Goal: Task Accomplishment & Management: Use online tool/utility

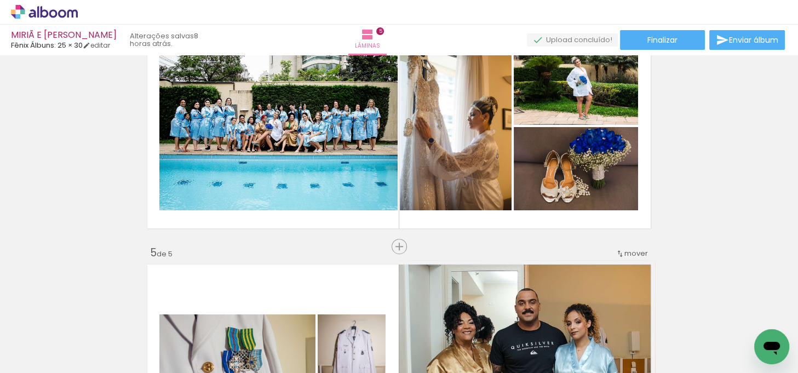
scroll to position [840, 0]
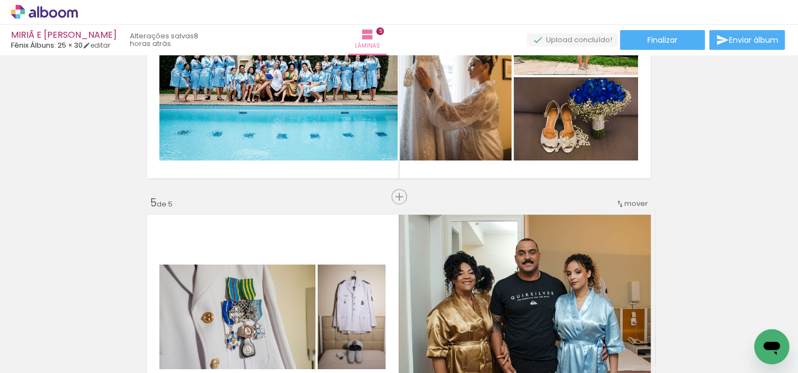
click at [50, 338] on input "Todas as fotos" at bounding box center [31, 339] width 42 height 9
click at [0, 0] on slot "Não utilizadas" at bounding box center [0, 0] width 0 height 0
type input "Não utilizadas"
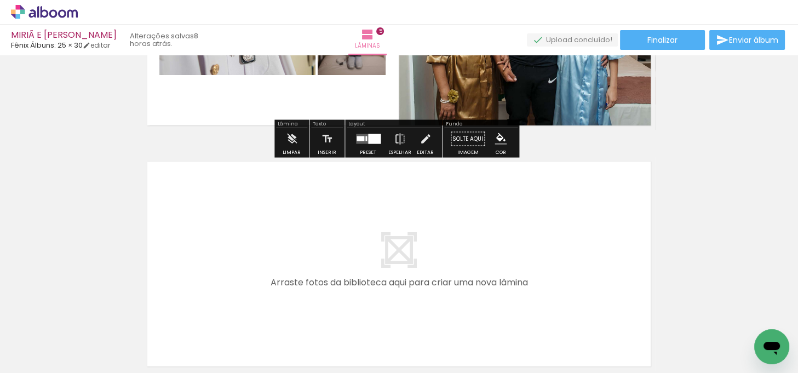
scroll to position [1139, 0]
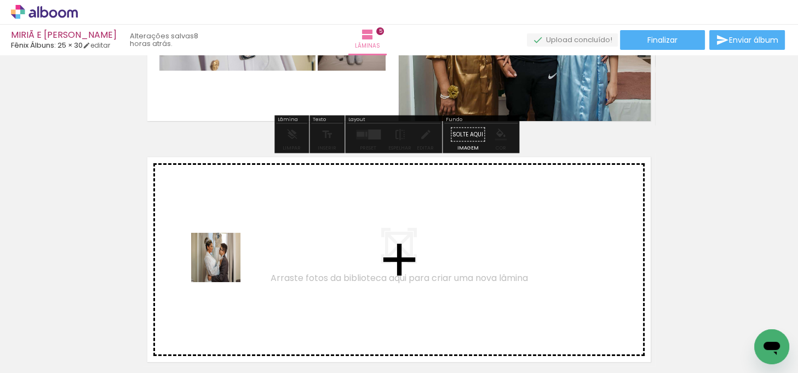
drag, startPoint x: 224, startPoint y: 333, endPoint x: 224, endPoint y: 253, distance: 79.9
click at [224, 253] on quentale-workspace at bounding box center [399, 186] width 798 height 373
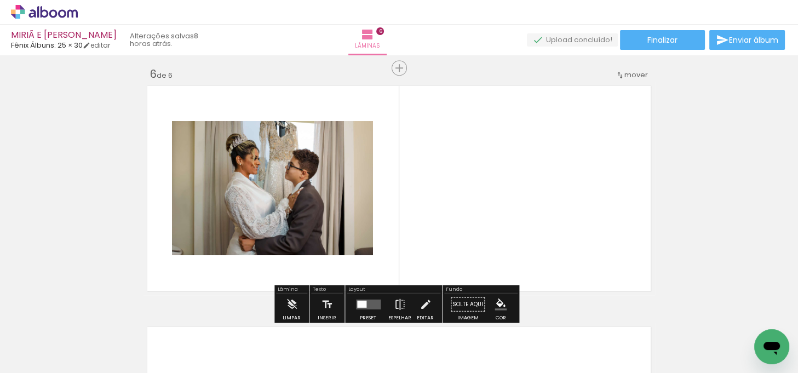
scroll to position [1218, 0]
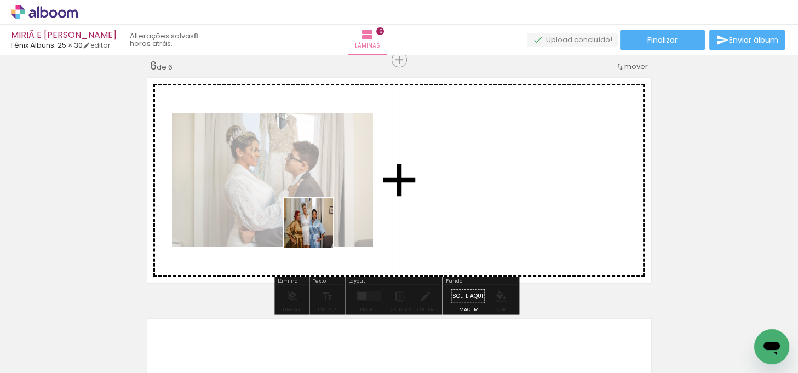
drag, startPoint x: 248, startPoint y: 331, endPoint x: 319, endPoint y: 227, distance: 125.7
click at [319, 227] on quentale-workspace at bounding box center [399, 186] width 798 height 373
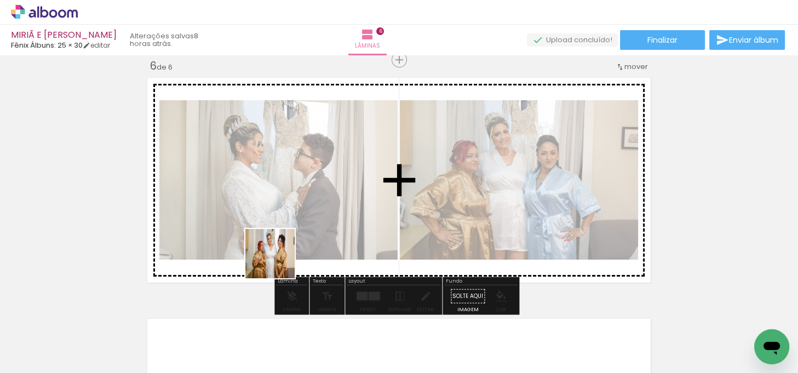
drag, startPoint x: 247, startPoint y: 332, endPoint x: 466, endPoint y: 241, distance: 237.6
click at [285, 243] on quentale-workspace at bounding box center [399, 186] width 798 height 373
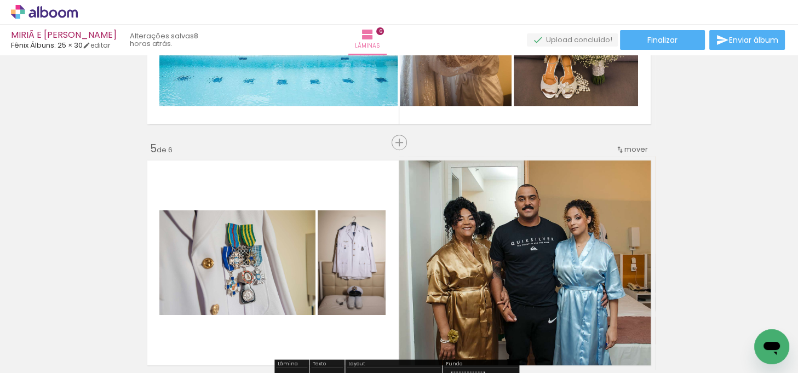
scroll to position [869, 0]
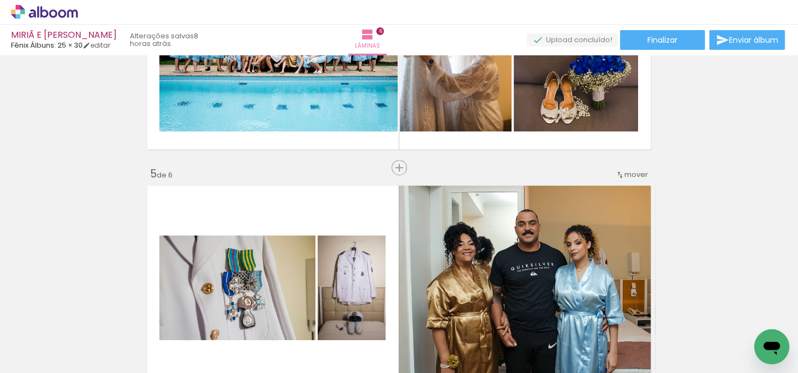
click at [617, 175] on iron-icon at bounding box center [619, 174] width 9 height 9
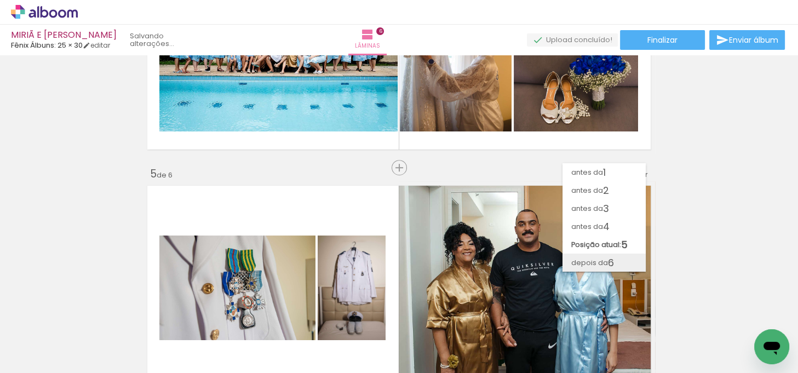
click at [601, 260] on span "depois da" at bounding box center [589, 262] width 37 height 18
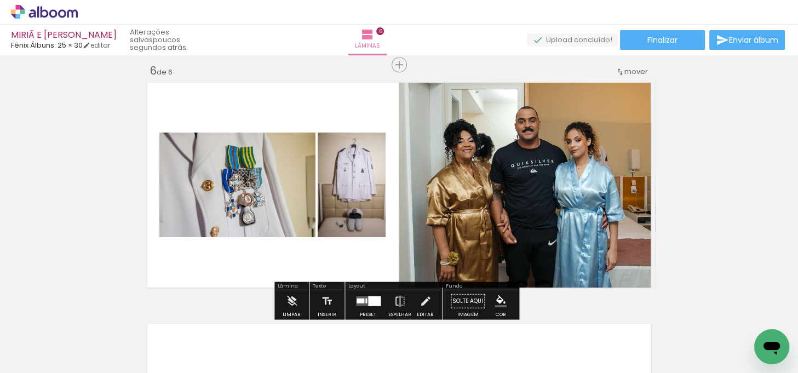
scroll to position [1218, 0]
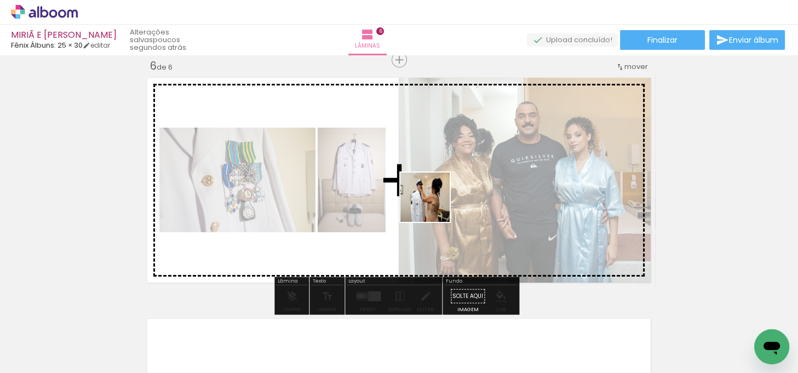
drag, startPoint x: 243, startPoint y: 324, endPoint x: 433, endPoint y: 205, distance: 223.8
click at [433, 205] on quentale-workspace at bounding box center [399, 186] width 798 height 373
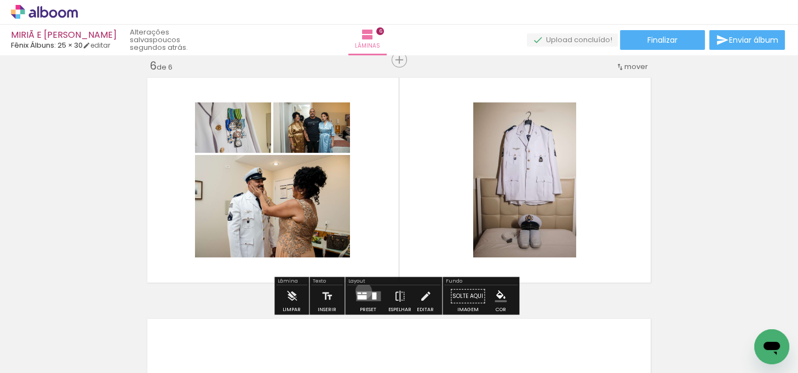
click at [361, 291] on quentale-layouter at bounding box center [368, 296] width 25 height 10
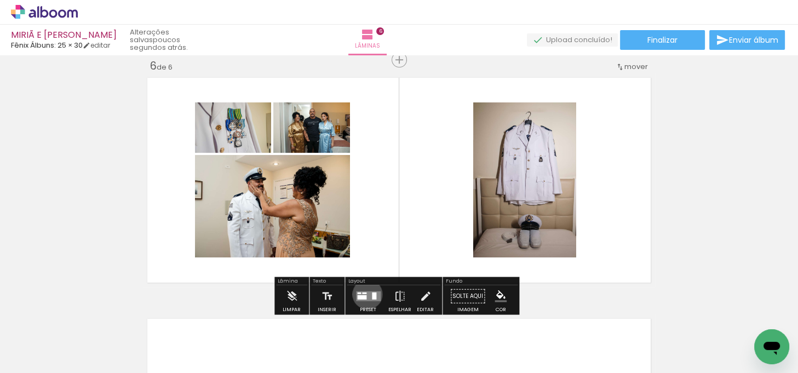
click at [365, 293] on quentale-layouter at bounding box center [368, 296] width 25 height 10
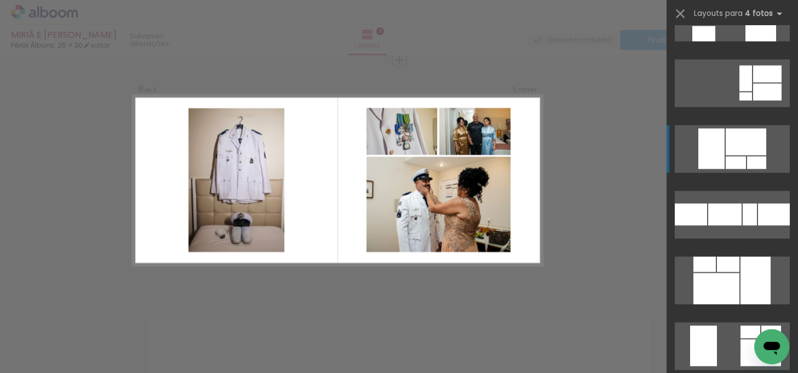
scroll to position [2439, 0]
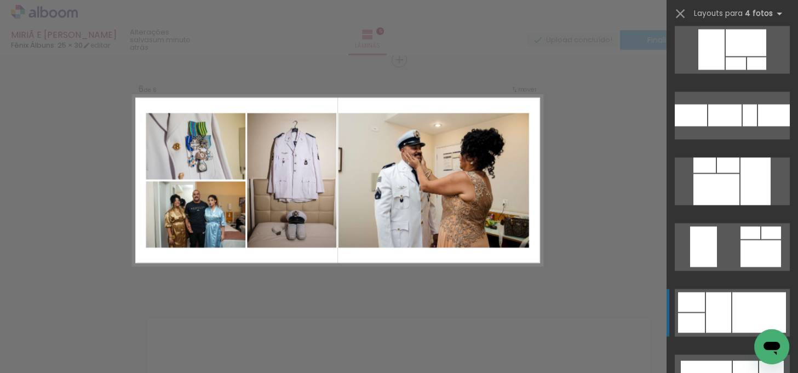
click at [766, 299] on div at bounding box center [759, 312] width 54 height 41
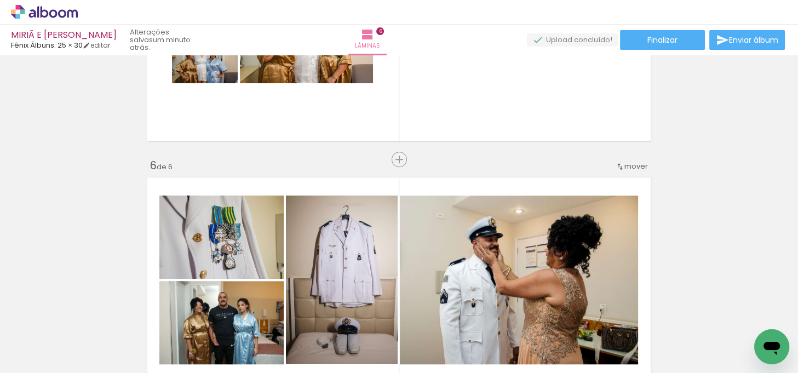
scroll to position [1019, 0]
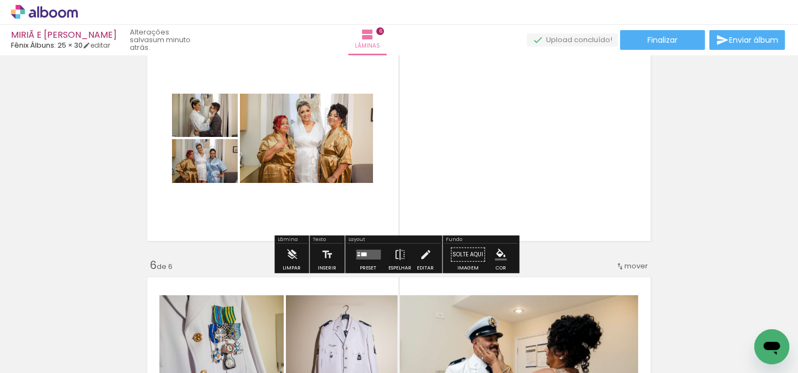
click at [366, 250] on quentale-layouter at bounding box center [368, 255] width 25 height 10
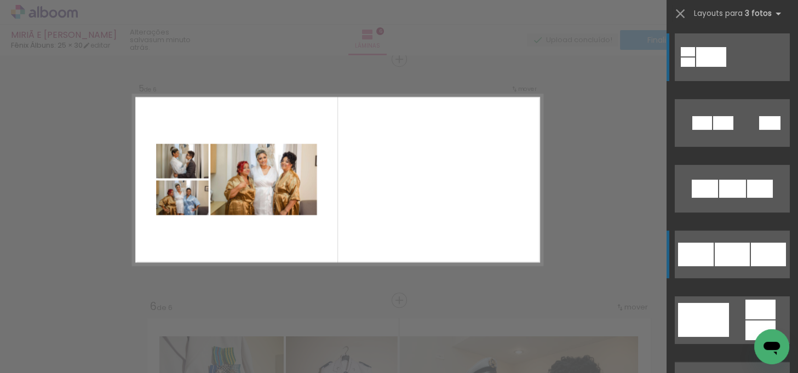
scroll to position [977, 0]
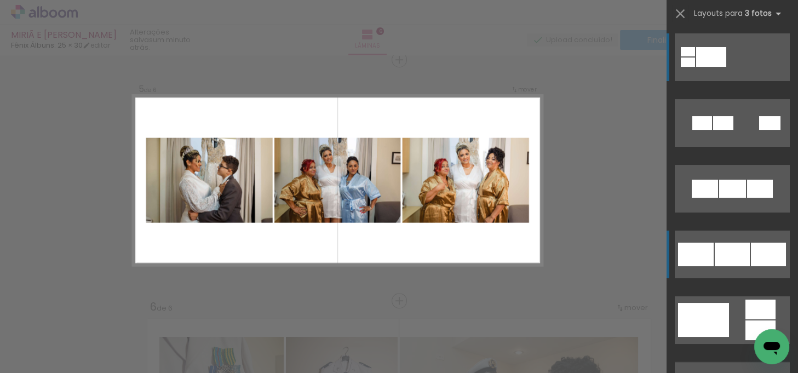
click at [700, 250] on div at bounding box center [696, 255] width 36 height 24
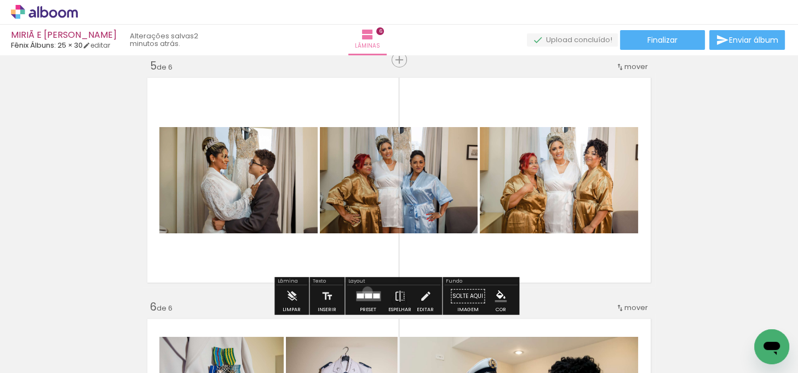
click at [365, 291] on quentale-layouter at bounding box center [368, 296] width 25 height 10
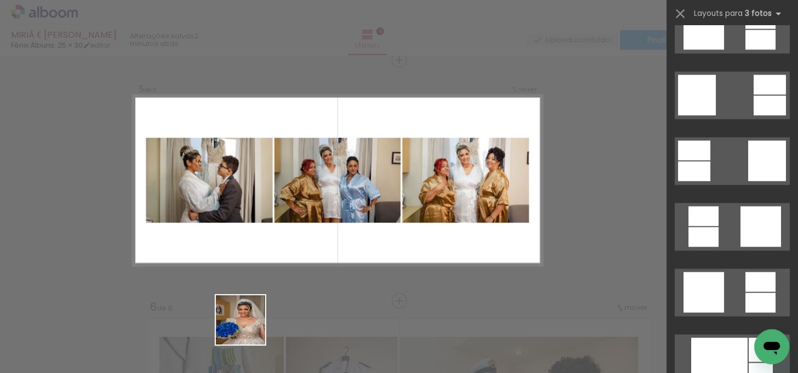
scroll to position [197, 0]
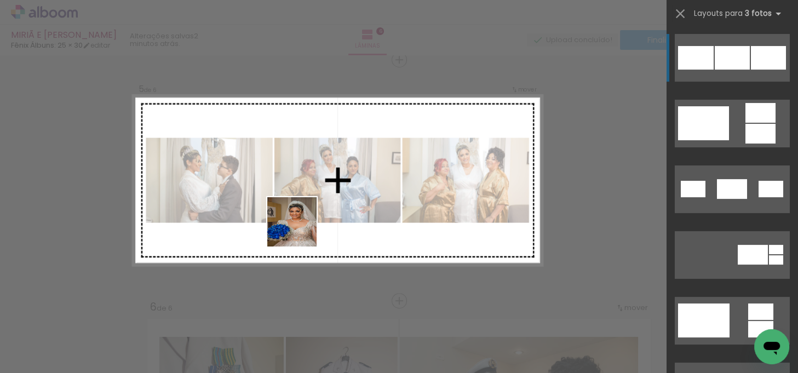
drag, startPoint x: 249, startPoint y: 330, endPoint x: 300, endPoint y: 230, distance: 112.1
click at [300, 230] on quentale-workspace at bounding box center [399, 186] width 798 height 373
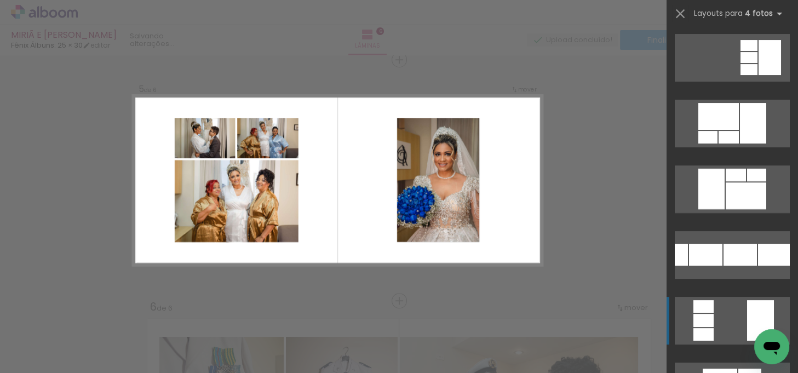
scroll to position [0, 0]
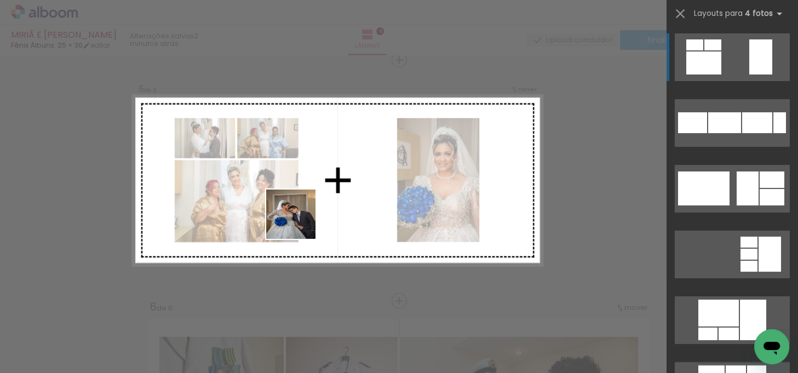
drag, startPoint x: 244, startPoint y: 327, endPoint x: 299, endPoint y: 222, distance: 118.5
click at [299, 222] on quentale-workspace at bounding box center [399, 186] width 798 height 373
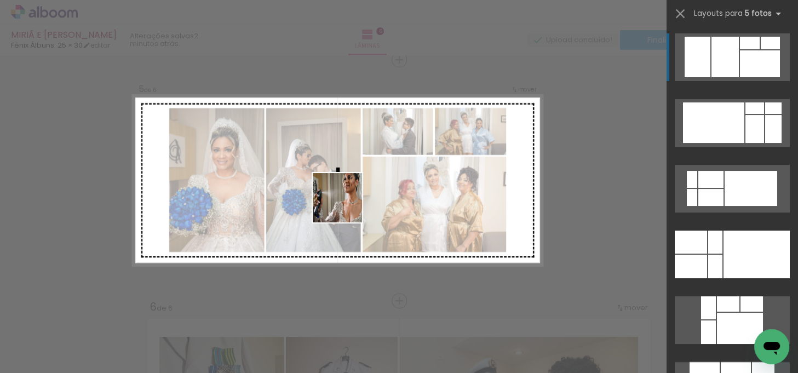
drag, startPoint x: 252, startPoint y: 326, endPoint x: 345, endPoint y: 206, distance: 152.2
click at [345, 206] on quentale-workspace at bounding box center [399, 186] width 798 height 373
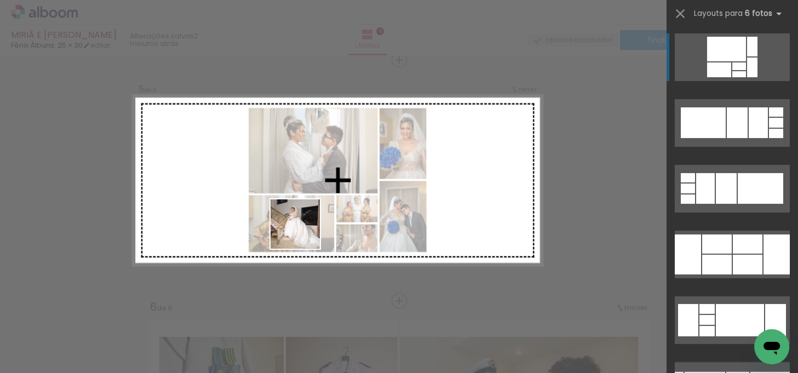
drag, startPoint x: 236, startPoint y: 335, endPoint x: 565, endPoint y: 177, distance: 364.6
click at [304, 230] on quentale-workspace at bounding box center [399, 186] width 798 height 373
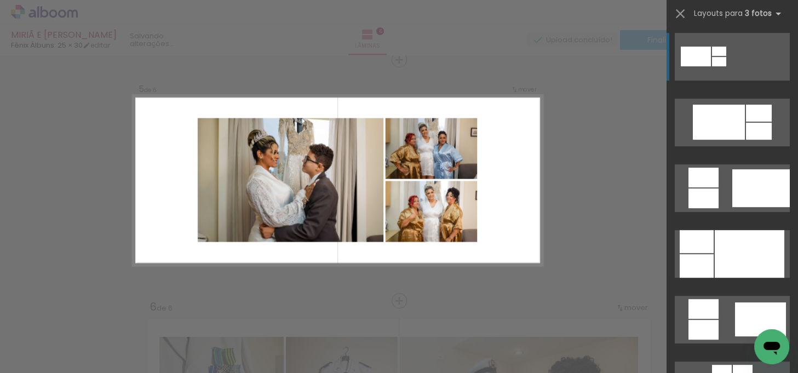
scroll to position [514, 0]
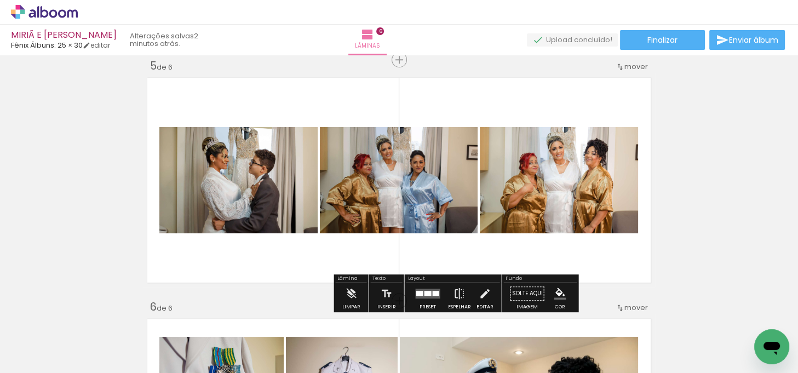
click at [419, 290] on quentale-layouter at bounding box center [427, 294] width 25 height 10
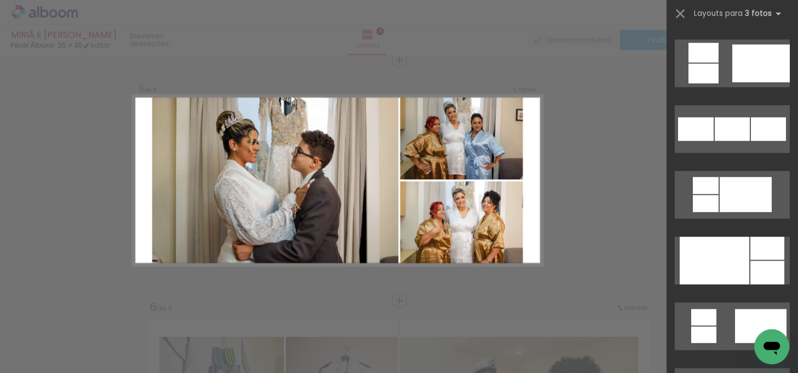
scroll to position [1344, 0]
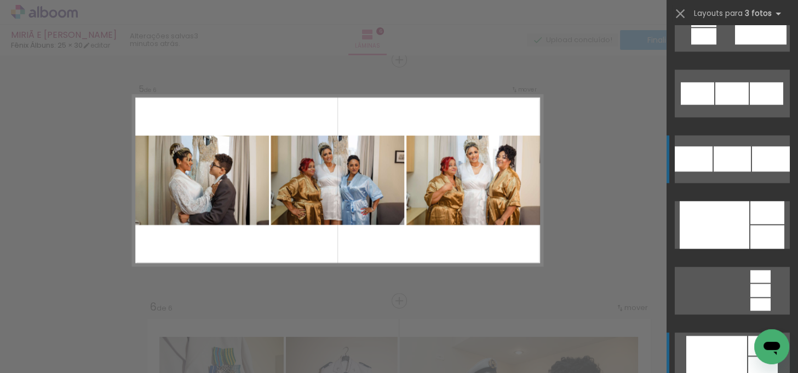
click at [758, 150] on div at bounding box center [771, 158] width 38 height 25
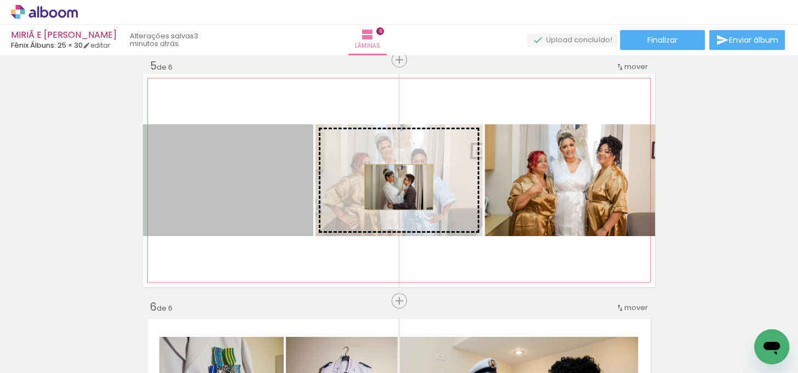
drag, startPoint x: 263, startPoint y: 187, endPoint x: 395, endPoint y: 187, distance: 131.4
click at [0, 0] on slot at bounding box center [0, 0] width 0 height 0
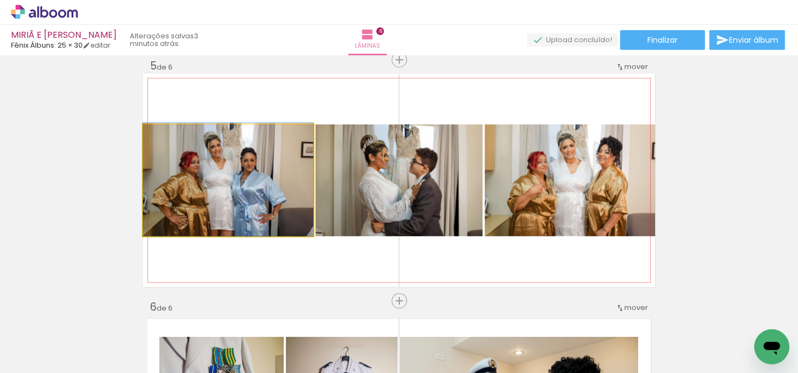
drag, startPoint x: 281, startPoint y: 197, endPoint x: 287, endPoint y: 197, distance: 5.5
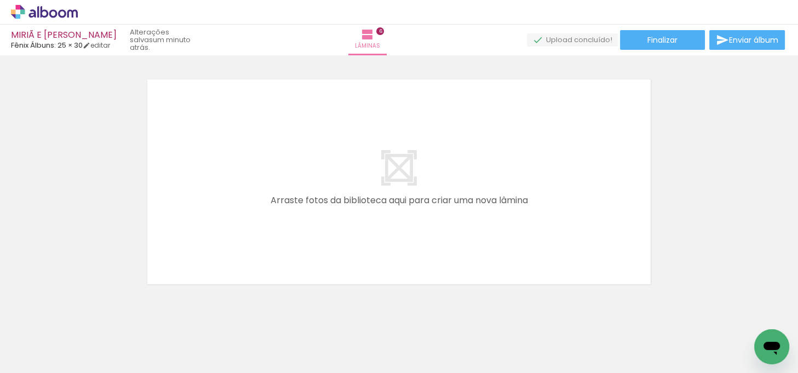
scroll to position [1475, 0]
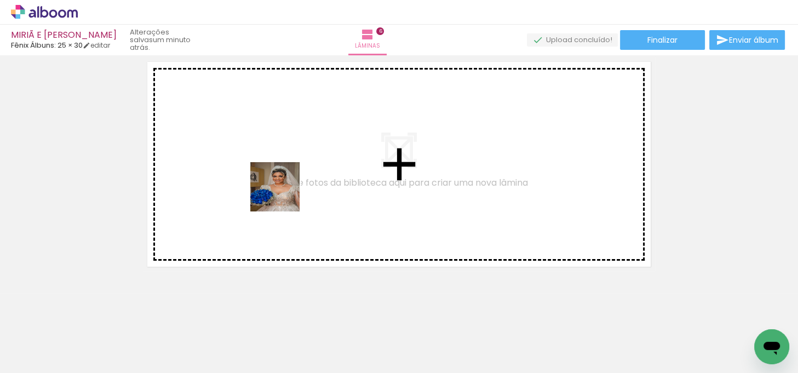
drag, startPoint x: 252, startPoint y: 307, endPoint x: 283, endPoint y: 195, distance: 115.8
click at [283, 195] on quentale-workspace at bounding box center [399, 186] width 798 height 373
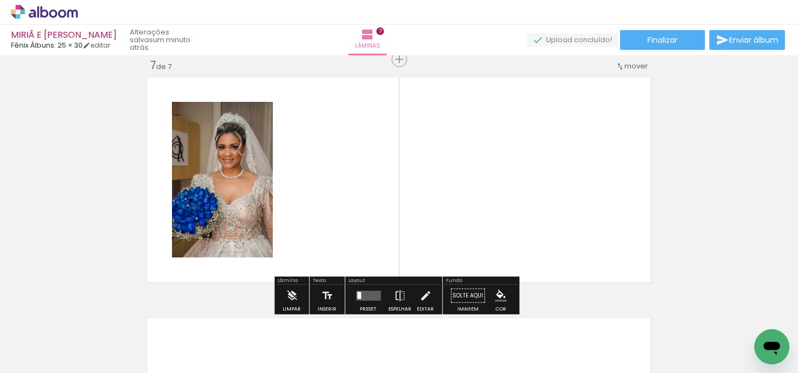
scroll to position [1459, 0]
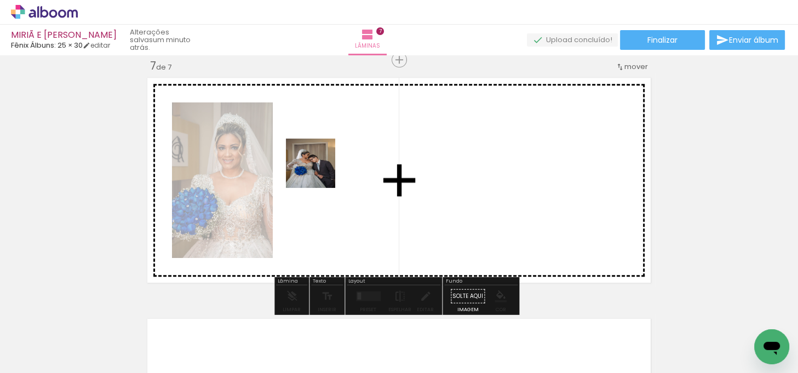
drag, startPoint x: 249, startPoint y: 339, endPoint x: 320, endPoint y: 164, distance: 189.8
click at [320, 164] on quentale-workspace at bounding box center [399, 186] width 798 height 373
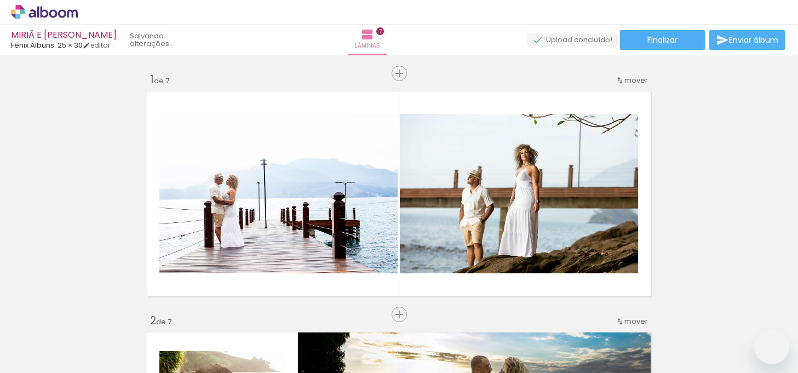
click at [379, 197] on quentale-workspace at bounding box center [399, 186] width 798 height 373
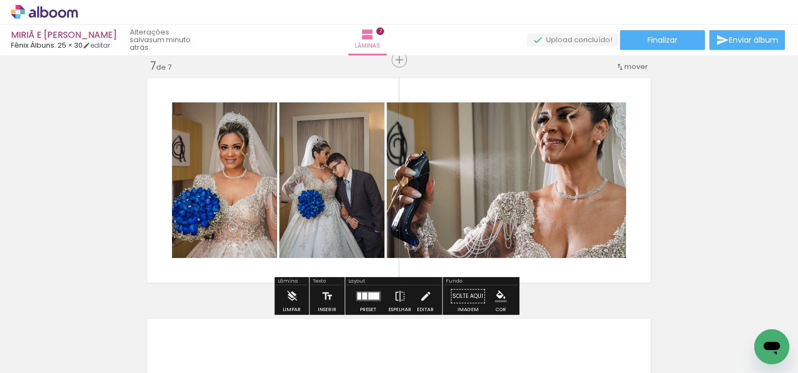
scroll to position [1344, 0]
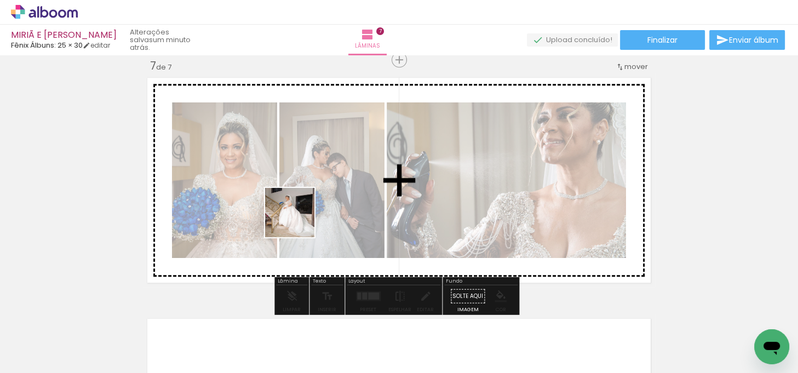
drag, startPoint x: 235, startPoint y: 343, endPoint x: 298, endPoint y: 221, distance: 137.6
click at [298, 221] on quentale-workspace at bounding box center [399, 186] width 798 height 373
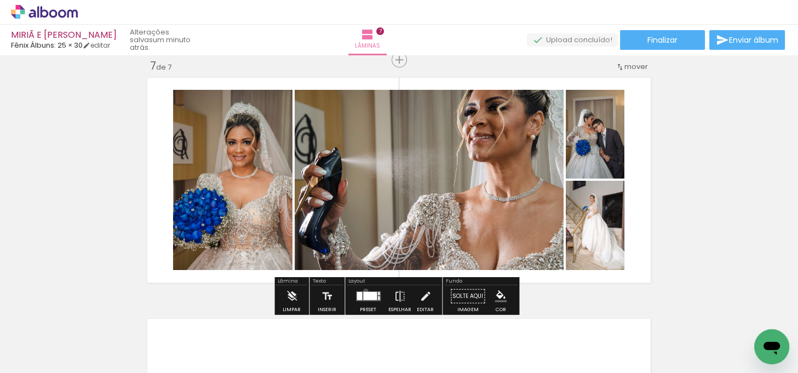
click at [363, 291] on quentale-layouter at bounding box center [368, 296] width 25 height 10
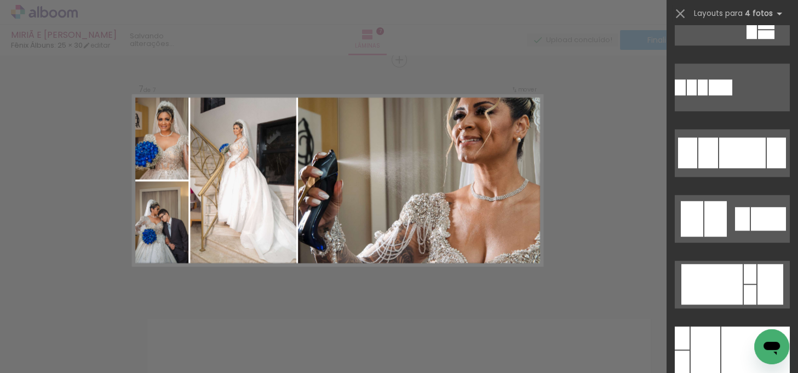
scroll to position [1045, 0]
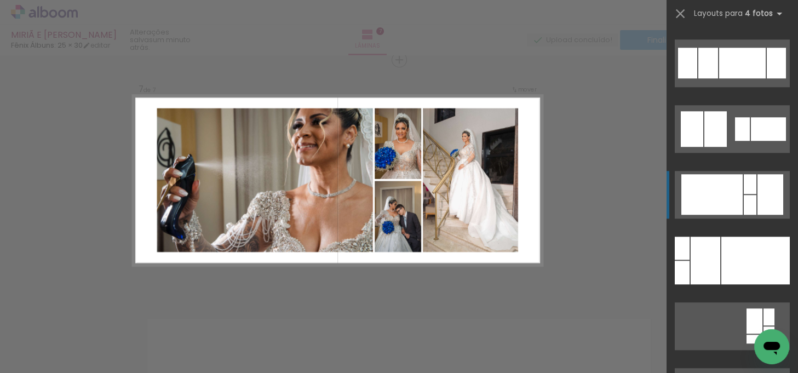
click at [737, 204] on div at bounding box center [711, 194] width 61 height 41
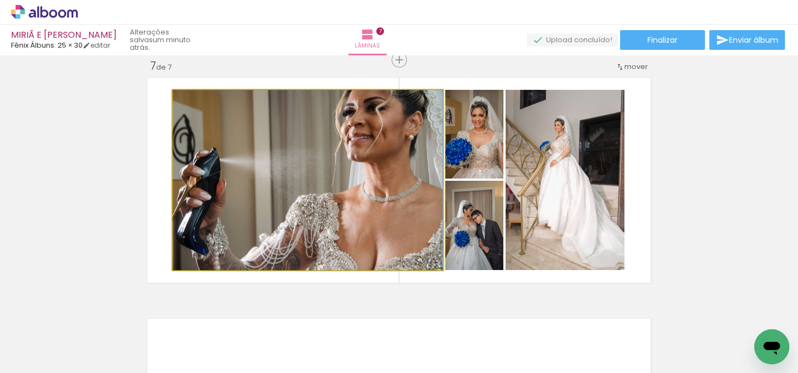
drag, startPoint x: 374, startPoint y: 219, endPoint x: 355, endPoint y: 221, distance: 19.8
drag, startPoint x: 382, startPoint y: 215, endPoint x: 376, endPoint y: 216, distance: 6.6
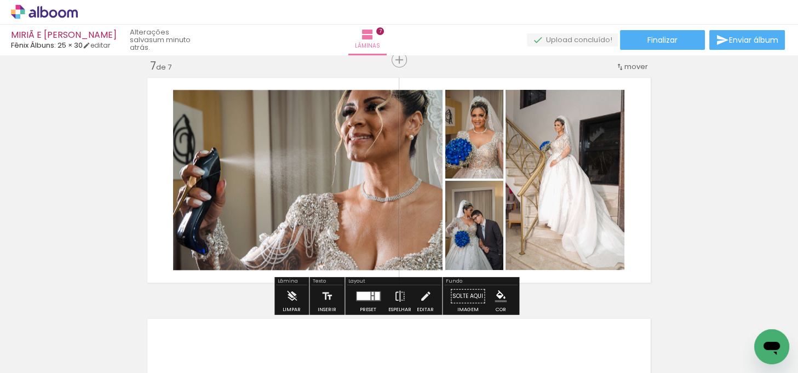
click at [358, 293] on div at bounding box center [363, 296] width 14 height 8
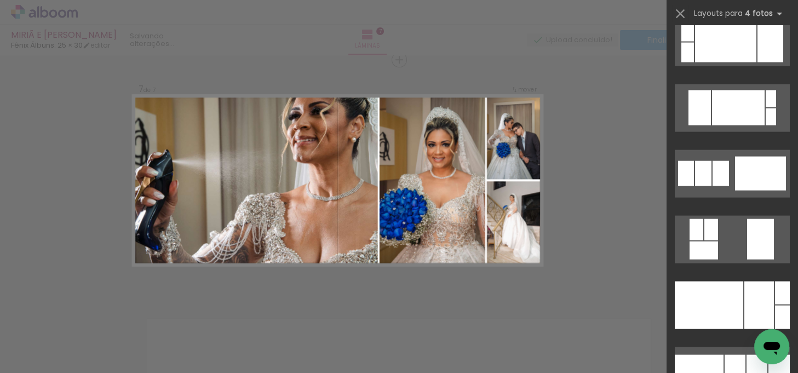
scroll to position [2725, 0]
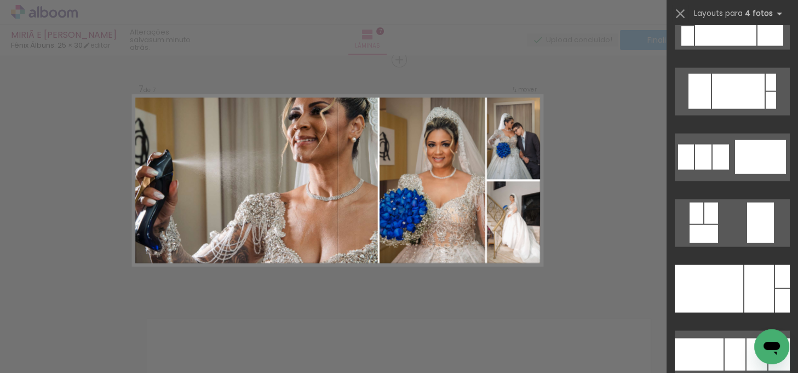
click at [724, 287] on div at bounding box center [709, 289] width 68 height 48
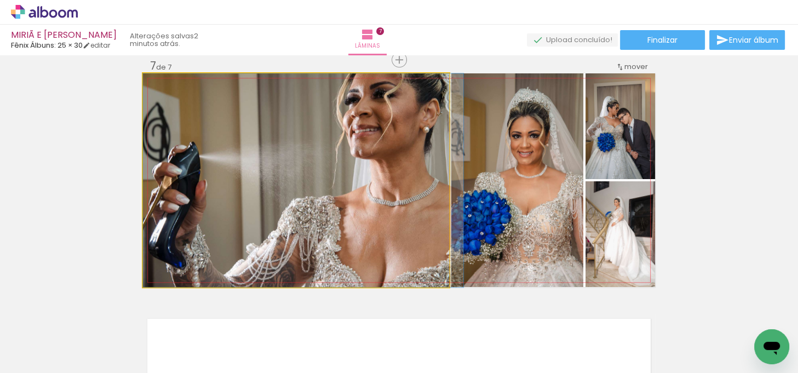
drag, startPoint x: 313, startPoint y: 182, endPoint x: 341, endPoint y: 195, distance: 30.9
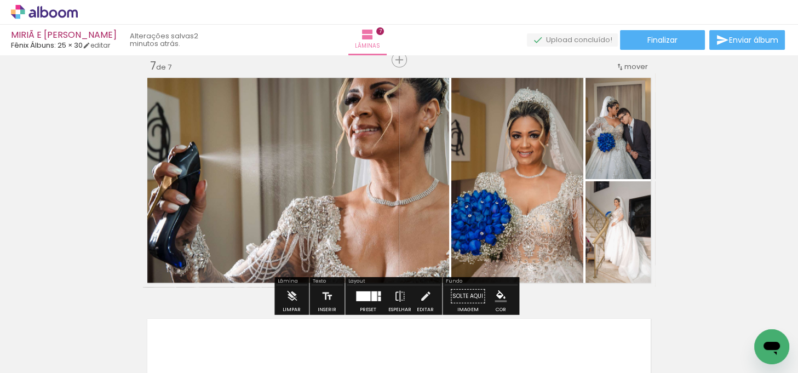
click at [356, 297] on div at bounding box center [363, 296] width 14 height 10
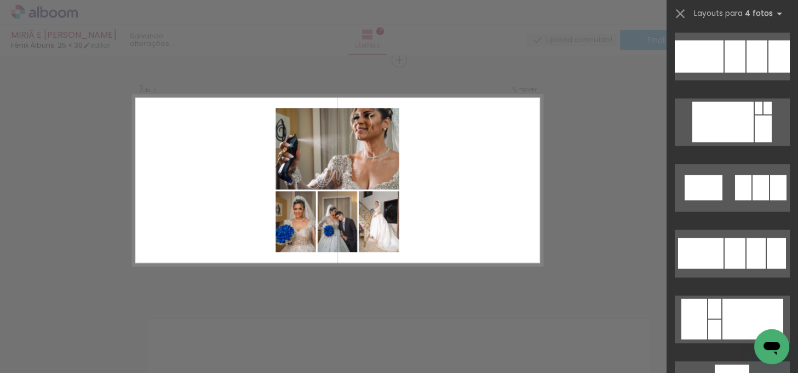
scroll to position [3155, 0]
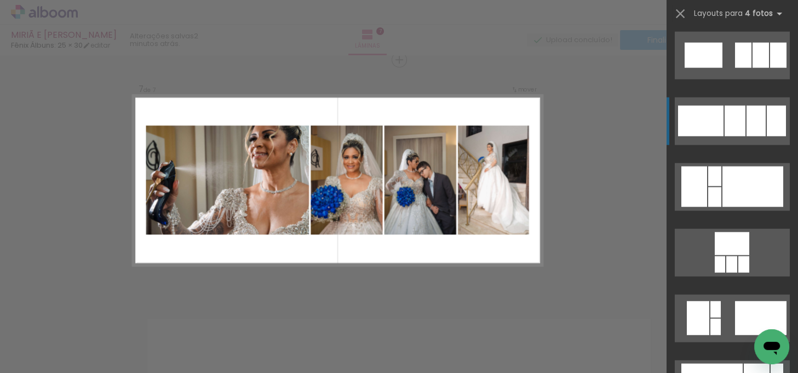
click at [746, 132] on div at bounding box center [755, 121] width 19 height 31
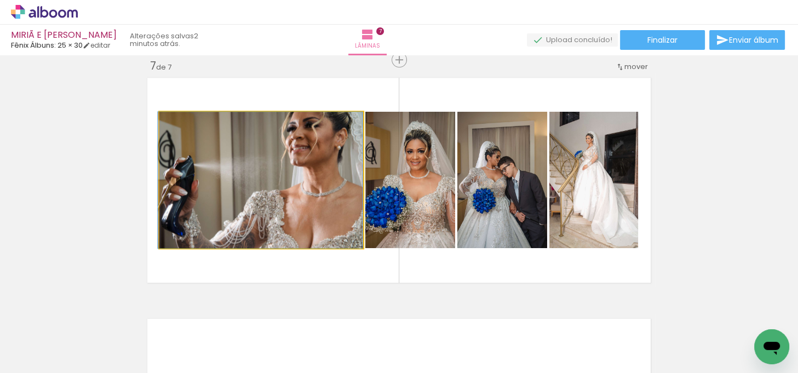
drag, startPoint x: 322, startPoint y: 183, endPoint x: 315, endPoint y: 183, distance: 6.6
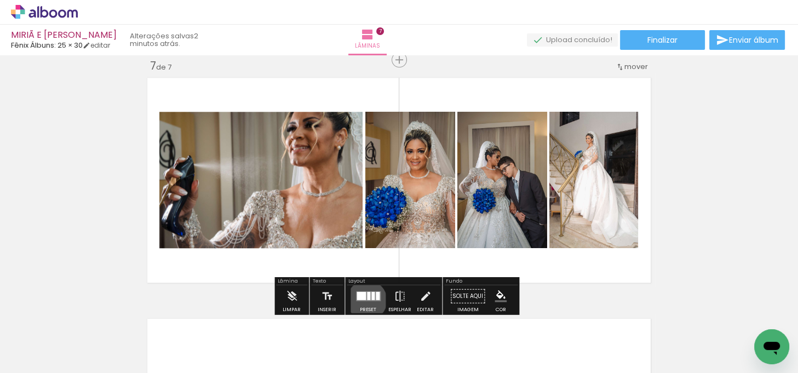
click at [364, 299] on quentale-layouter at bounding box center [368, 296] width 25 height 10
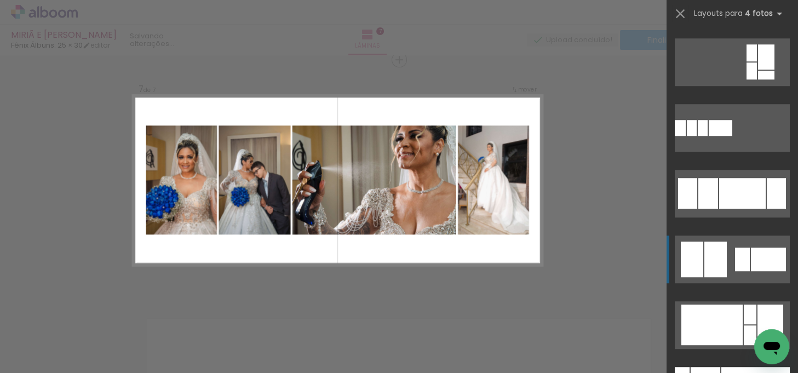
scroll to position [995, 0]
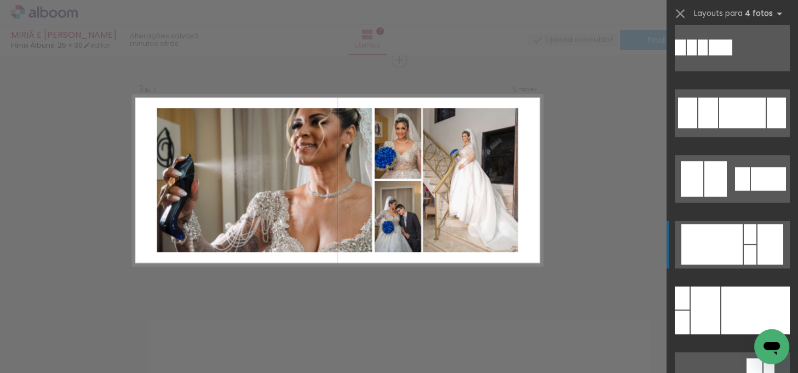
click at [746, 247] on div at bounding box center [749, 255] width 13 height 20
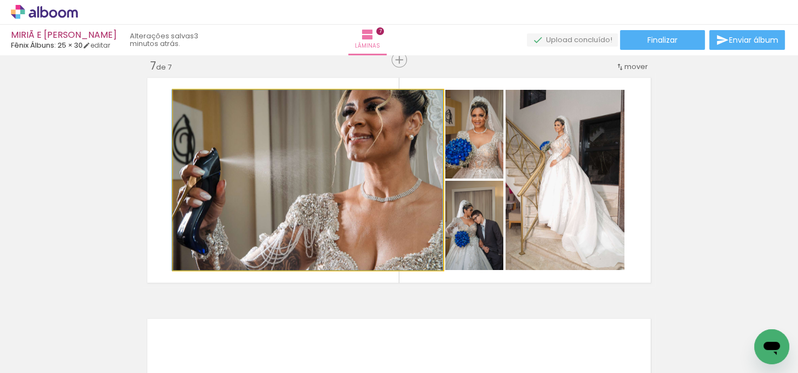
drag, startPoint x: 389, startPoint y: 186, endPoint x: 367, endPoint y: 192, distance: 22.6
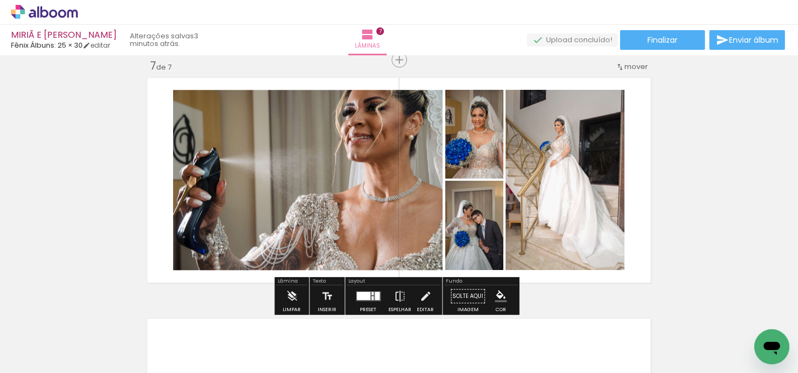
click at [371, 292] on quentale-layouter at bounding box center [368, 296] width 25 height 10
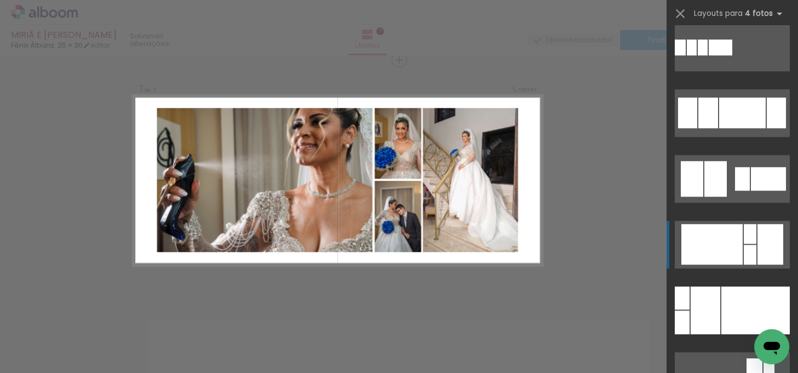
scroll to position [1182, 0]
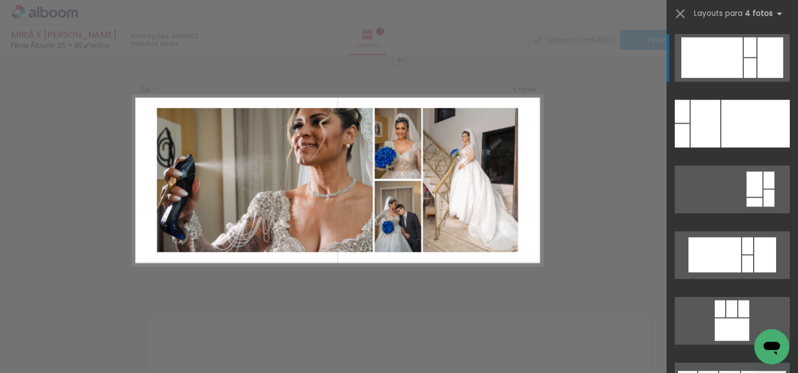
click at [738, 49] on div at bounding box center [711, 57] width 61 height 41
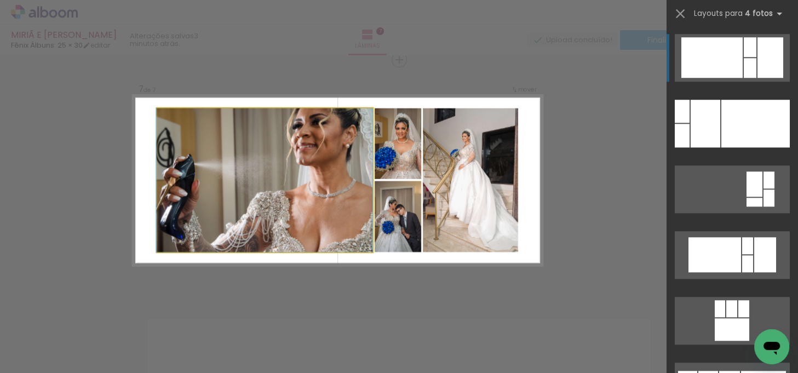
drag, startPoint x: 336, startPoint y: 178, endPoint x: 638, endPoint y: 226, distance: 306.5
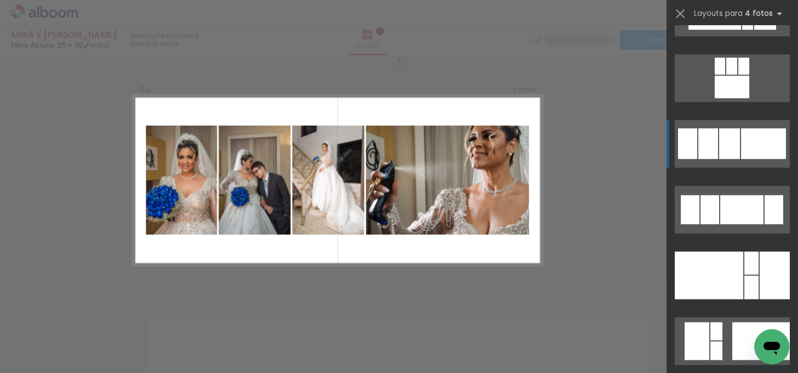
scroll to position [1431, 0]
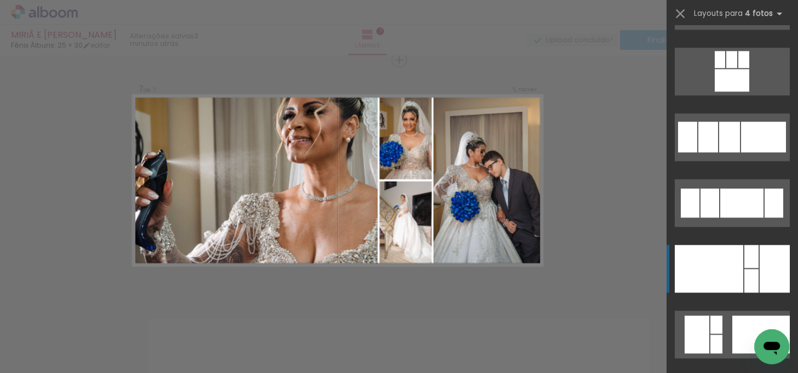
click at [751, 257] on div at bounding box center [751, 256] width 14 height 23
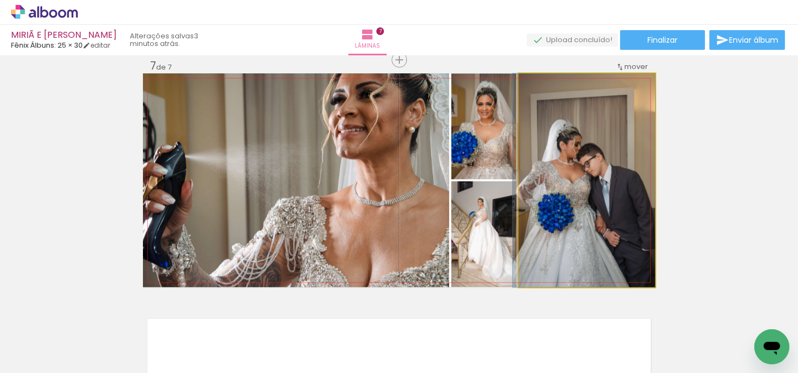
drag, startPoint x: 587, startPoint y: 220, endPoint x: 572, endPoint y: 220, distance: 14.8
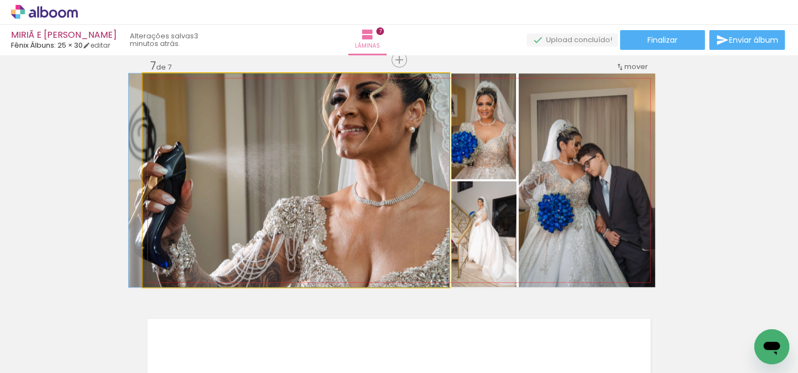
drag, startPoint x: 408, startPoint y: 191, endPoint x: 398, endPoint y: 197, distance: 11.5
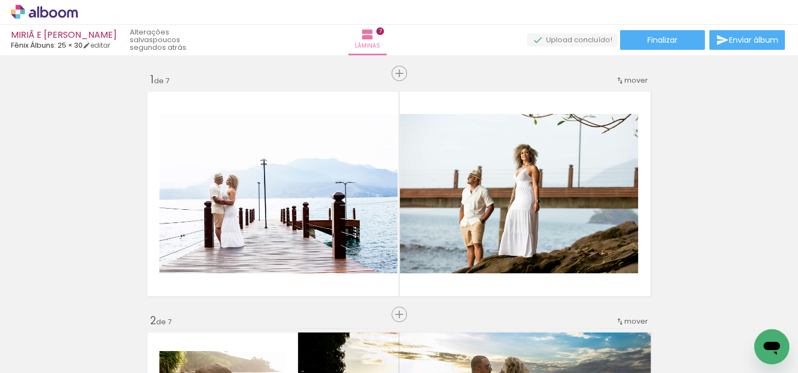
scroll to position [1431, 0]
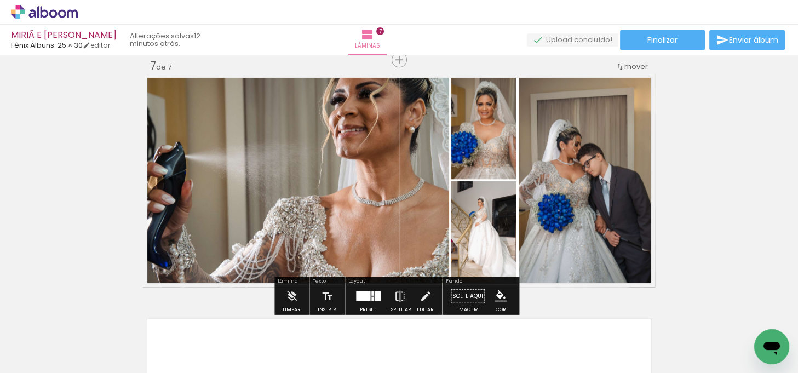
click at [22, 367] on iron-icon at bounding box center [15, 366] width 13 height 13
click at [0, 0] on input "file" at bounding box center [0, 0] width 0 height 0
click at [339, 193] on quentale-photo at bounding box center [296, 180] width 306 height 214
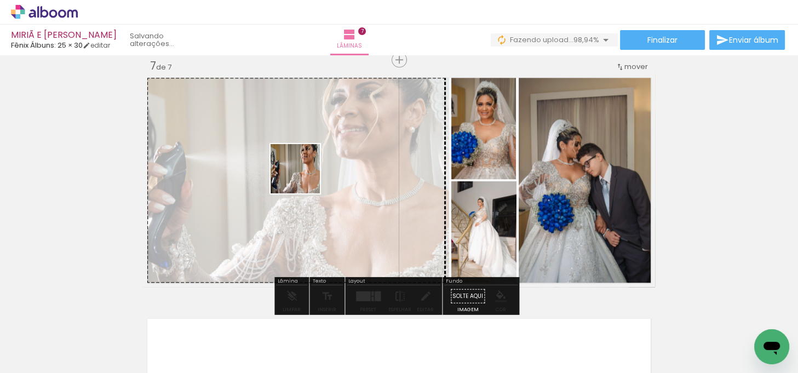
drag, startPoint x: 742, startPoint y: 325, endPoint x: 683, endPoint y: 207, distance: 131.7
click at [304, 177] on quentale-workspace at bounding box center [399, 186] width 798 height 373
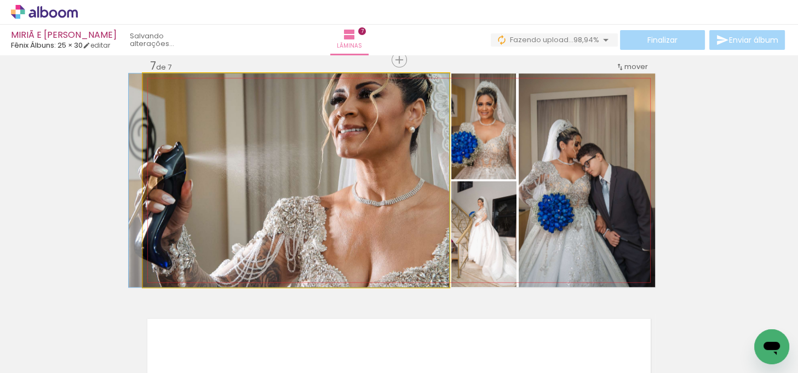
drag, startPoint x: 365, startPoint y: 197, endPoint x: 357, endPoint y: 197, distance: 8.2
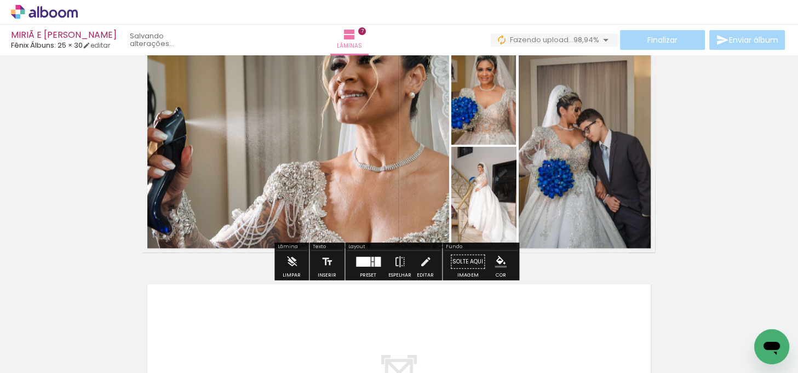
scroll to position [1509, 0]
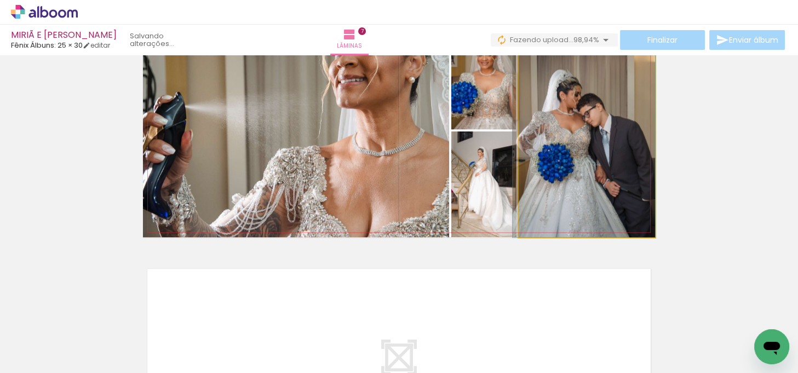
click at [612, 171] on quentale-photo at bounding box center [586, 131] width 136 height 214
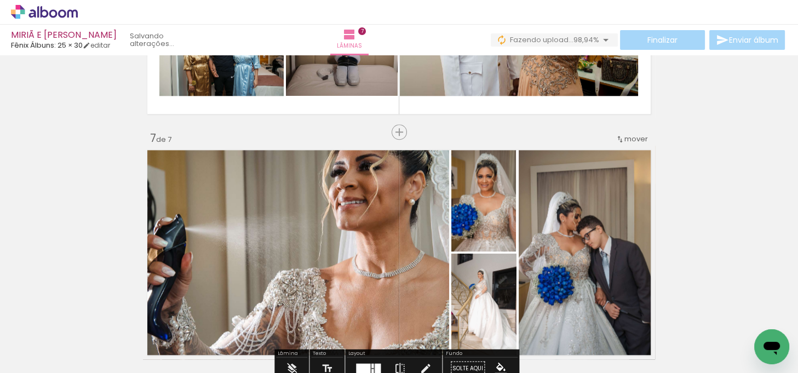
scroll to position [1409, 0]
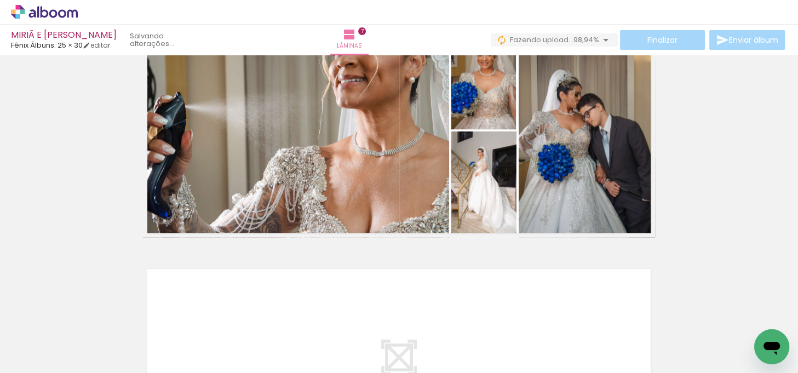
scroll to position [1459, 0]
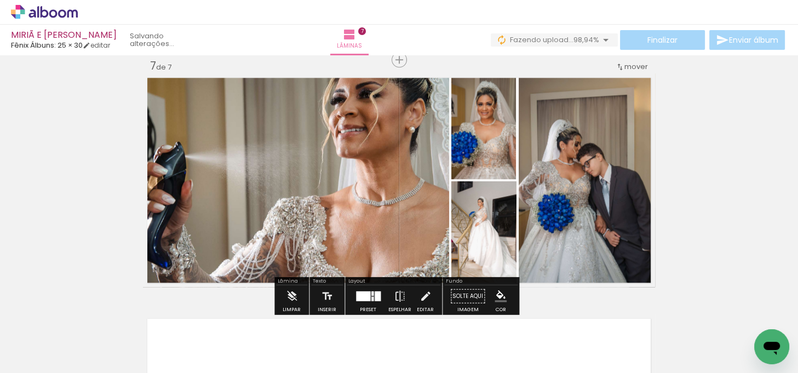
click at [367, 292] on div at bounding box center [363, 296] width 14 height 10
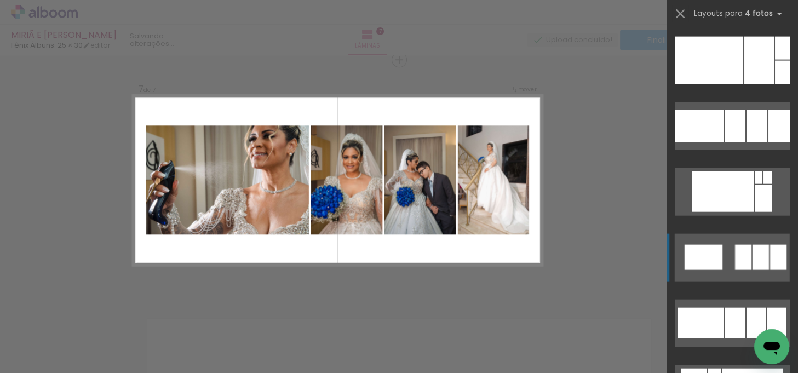
scroll to position [3036, 0]
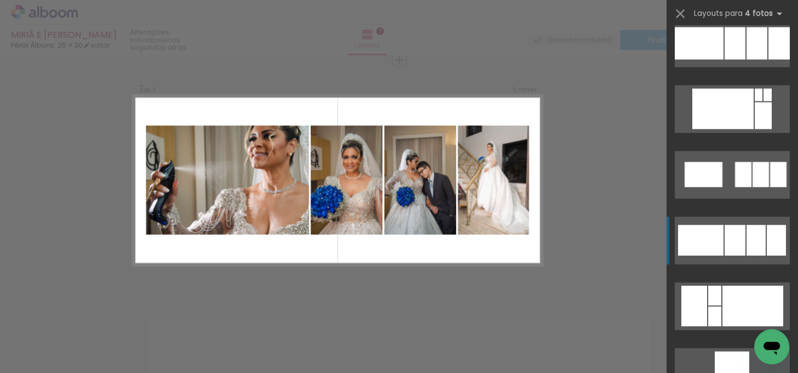
click at [751, 239] on div at bounding box center [755, 240] width 19 height 31
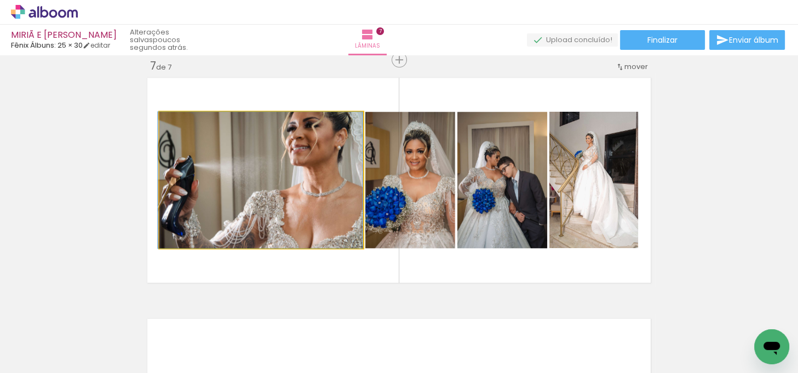
drag, startPoint x: 323, startPoint y: 180, endPoint x: 316, endPoint y: 180, distance: 6.6
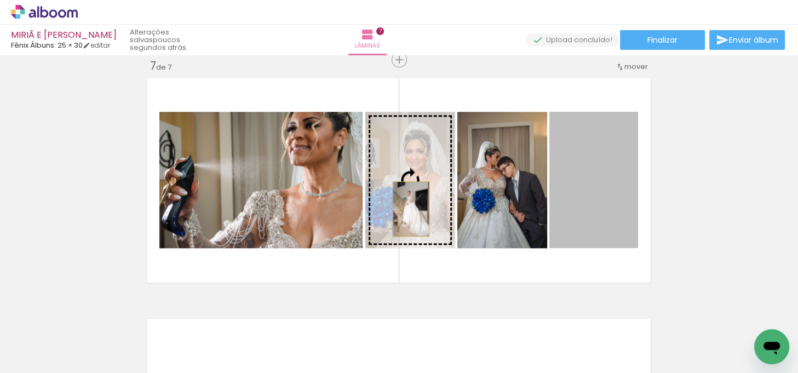
drag, startPoint x: 581, startPoint y: 209, endPoint x: 407, endPoint y: 209, distance: 173.6
click at [0, 0] on slot at bounding box center [0, 0] width 0 height 0
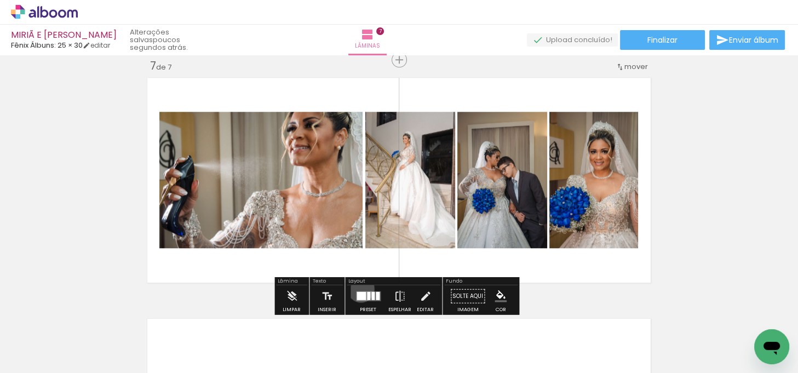
click at [358, 288] on div at bounding box center [368, 296] width 30 height 22
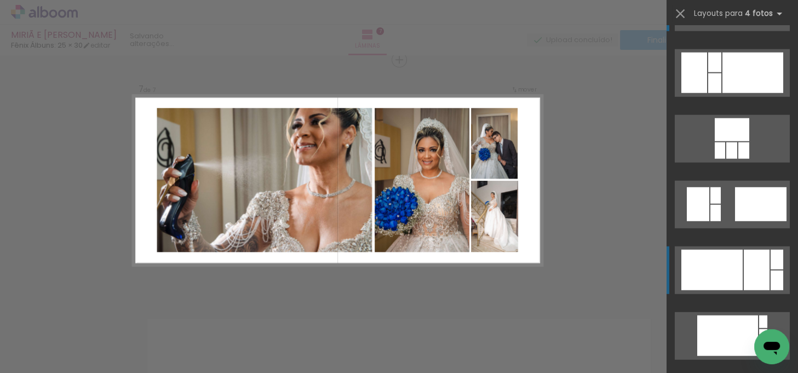
scroll to position [3318, 0]
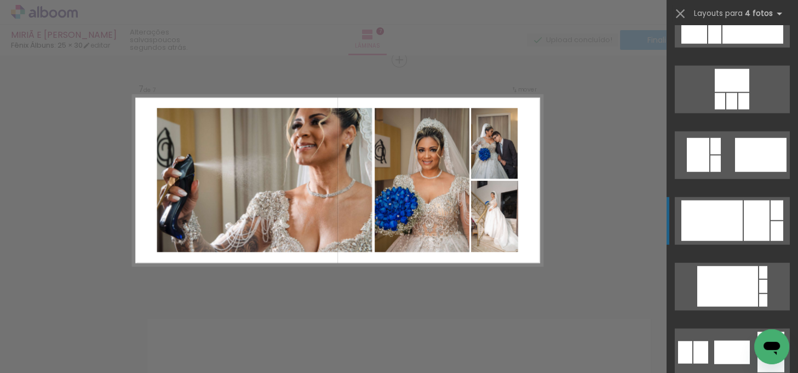
click at [733, 230] on div at bounding box center [711, 220] width 61 height 41
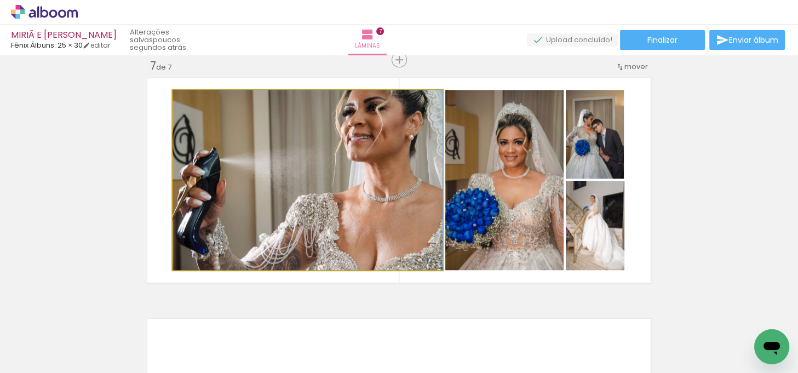
drag, startPoint x: 400, startPoint y: 182, endPoint x: 383, endPoint y: 181, distance: 17.0
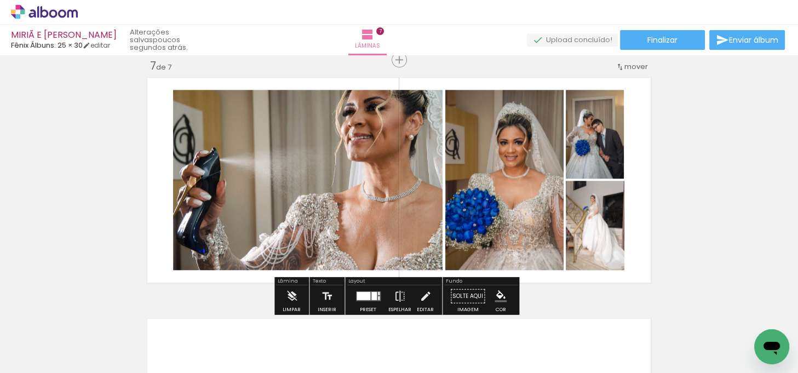
click at [413, 168] on quentale-photo at bounding box center [308, 180] width 270 height 180
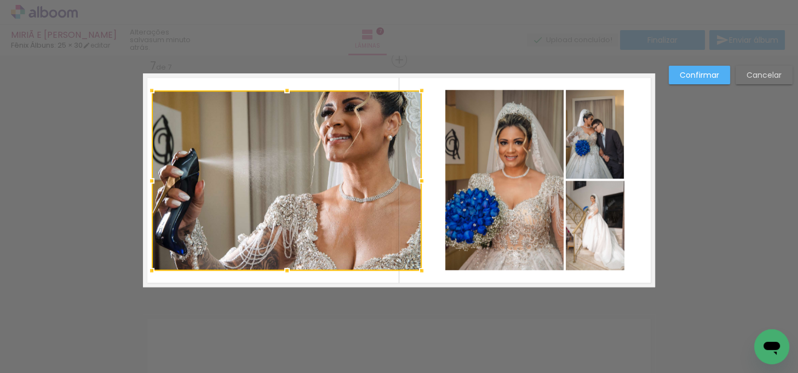
drag, startPoint x: 416, startPoint y: 161, endPoint x: 395, endPoint y: 160, distance: 20.8
click at [395, 160] on div at bounding box center [287, 180] width 270 height 180
click at [706, 84] on div "Confirmar Cancelar" at bounding box center [727, 79] width 129 height 27
click at [707, 82] on paper-button "Confirmar" at bounding box center [698, 75] width 61 height 19
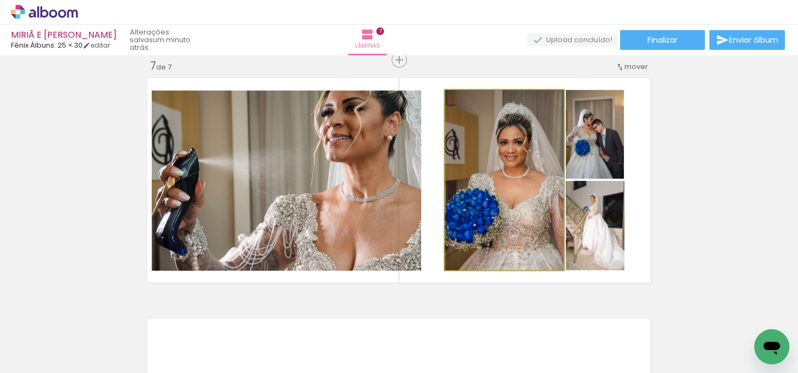
click at [533, 149] on quentale-photo at bounding box center [504, 180] width 118 height 180
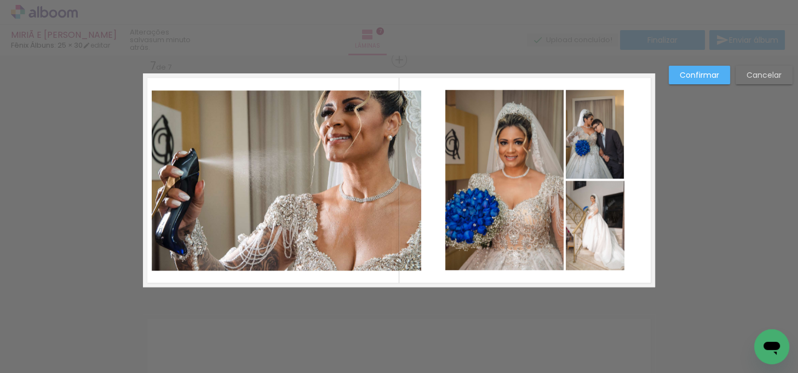
click at [529, 148] on quentale-photo at bounding box center [504, 180] width 118 height 180
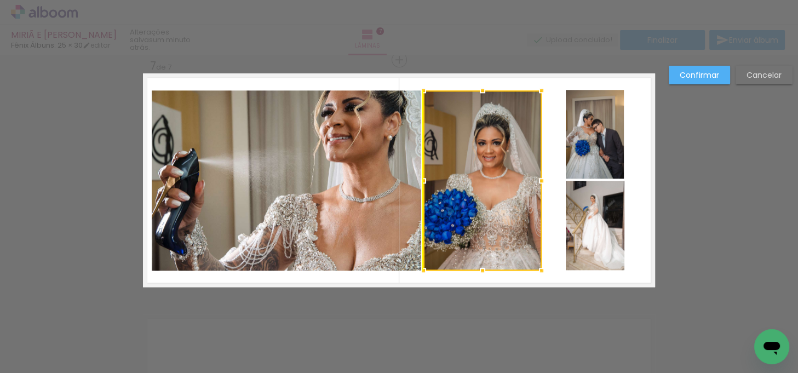
drag, startPoint x: 531, startPoint y: 146, endPoint x: 510, endPoint y: 145, distance: 21.4
click at [510, 145] on div at bounding box center [482, 180] width 118 height 180
click at [684, 80] on paper-button "Confirmar" at bounding box center [698, 75] width 61 height 19
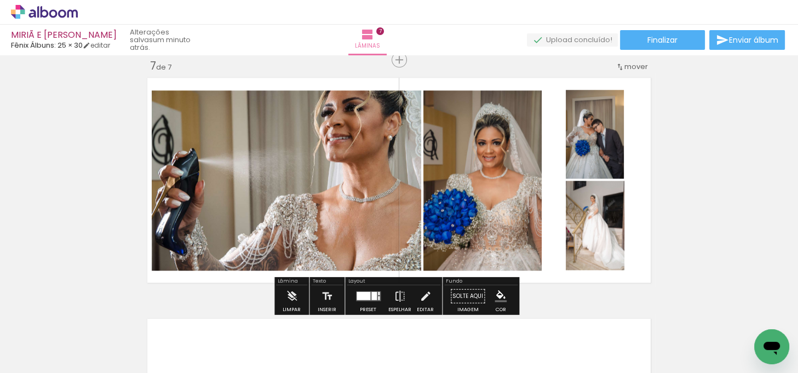
click at [600, 151] on quentale-photo at bounding box center [595, 134] width 59 height 89
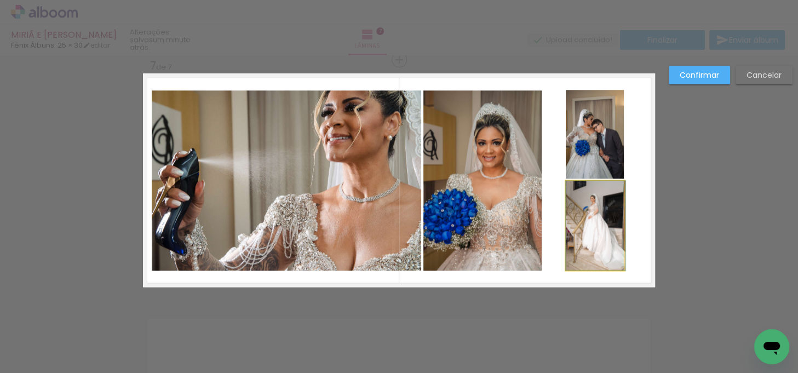
click at [592, 193] on quentale-photo at bounding box center [595, 225] width 59 height 89
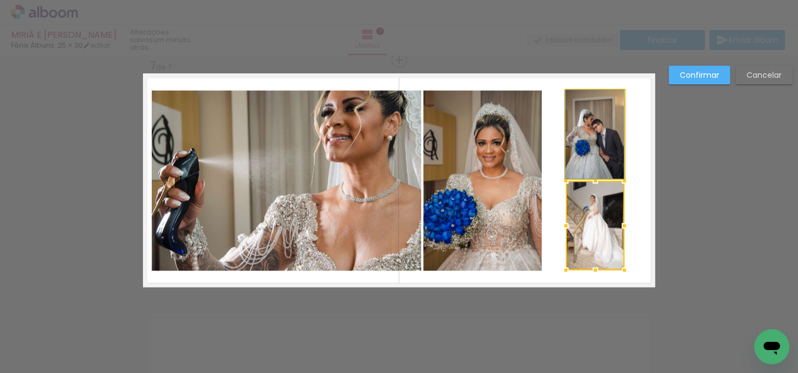
click at [602, 168] on quentale-photo at bounding box center [595, 134] width 59 height 89
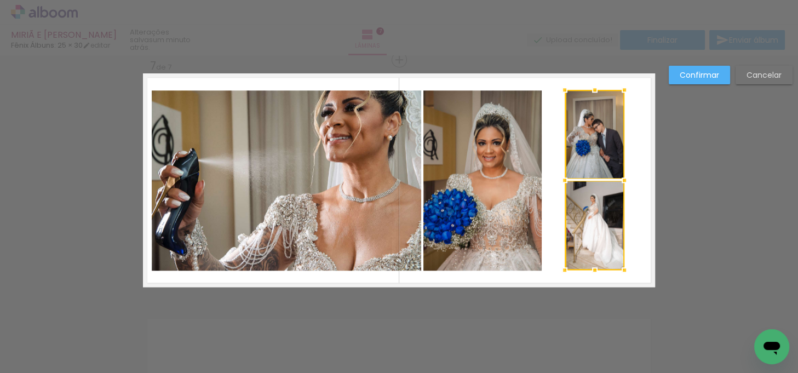
drag, startPoint x: 563, startPoint y: 178, endPoint x: 541, endPoint y: 178, distance: 21.4
click at [541, 178] on album-spread "7 de 7" at bounding box center [399, 180] width 512 height 214
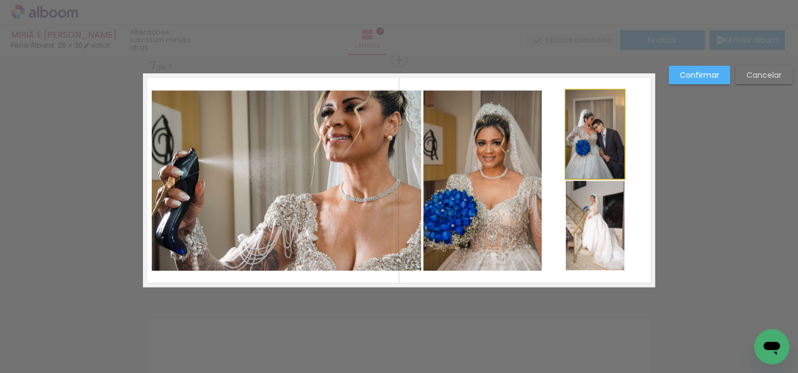
click at [580, 172] on quentale-photo at bounding box center [595, 134] width 59 height 89
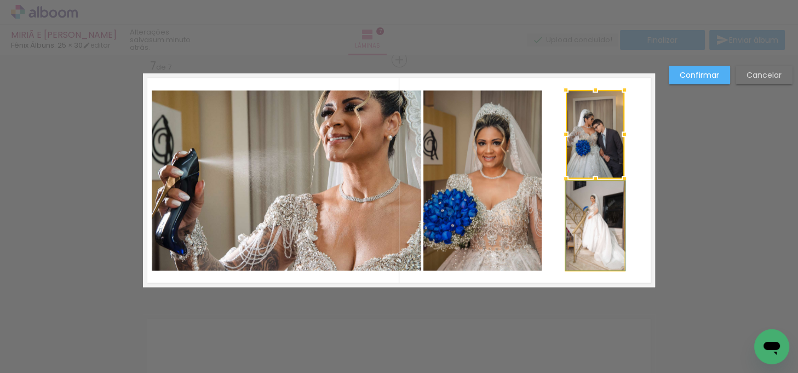
click at [572, 194] on quentale-photo at bounding box center [595, 225] width 59 height 89
drag, startPoint x: 561, startPoint y: 179, endPoint x: 539, endPoint y: 178, distance: 21.4
click at [539, 178] on album-spread "7 de 7" at bounding box center [399, 180] width 512 height 214
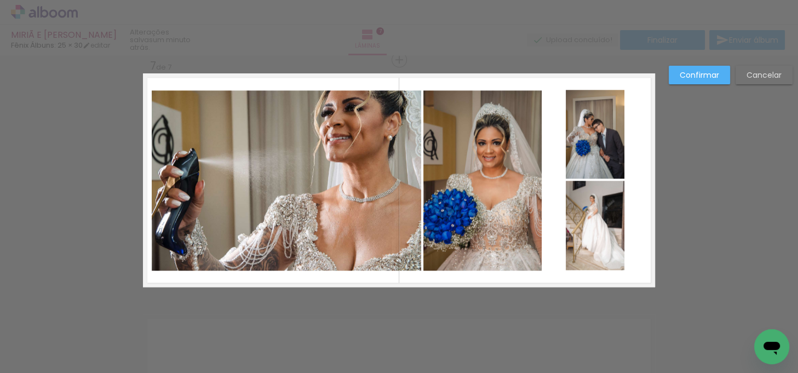
click at [579, 174] on quentale-photo at bounding box center [595, 134] width 59 height 89
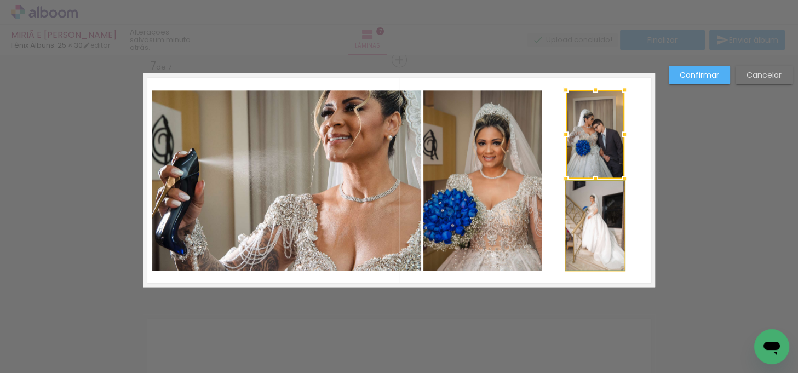
click at [572, 192] on quentale-photo at bounding box center [595, 225] width 59 height 89
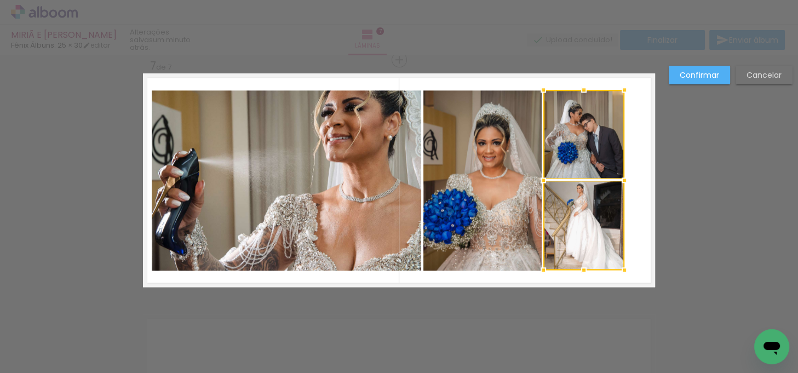
drag, startPoint x: 562, startPoint y: 180, endPoint x: 540, endPoint y: 179, distance: 22.5
click at [540, 179] on div at bounding box center [543, 180] width 22 height 22
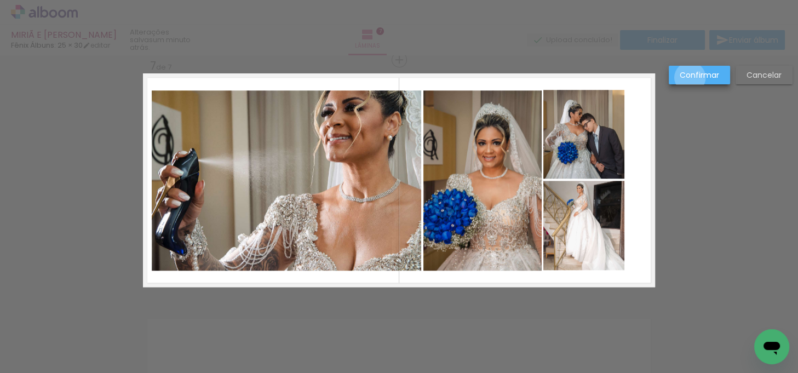
click at [0, 0] on slot "Confirmar" at bounding box center [0, 0] width 0 height 0
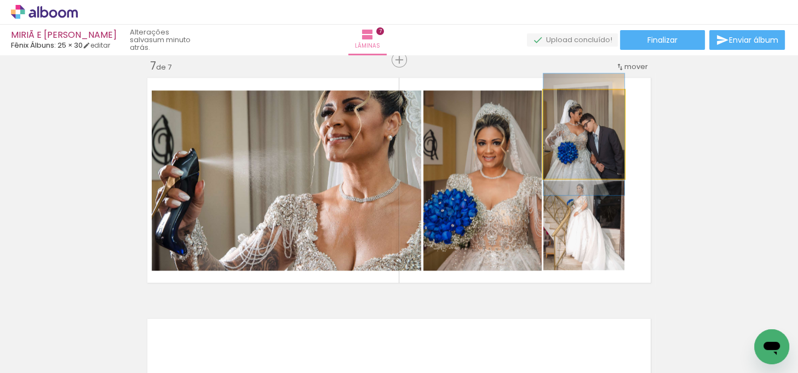
click at [585, 140] on quentale-photo at bounding box center [583, 134] width 81 height 89
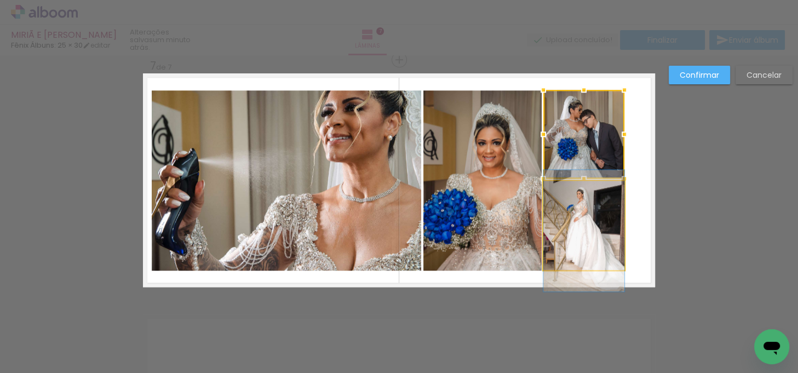
drag, startPoint x: 585, startPoint y: 205, endPoint x: 583, endPoint y: 211, distance: 5.9
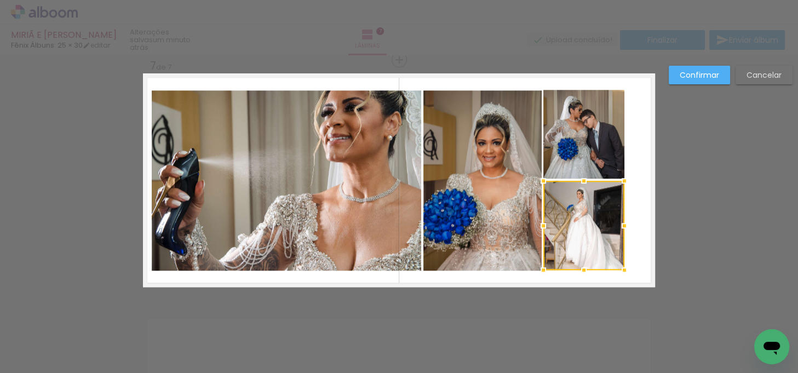
click at [0, 0] on slot "Confirmar" at bounding box center [0, 0] width 0 height 0
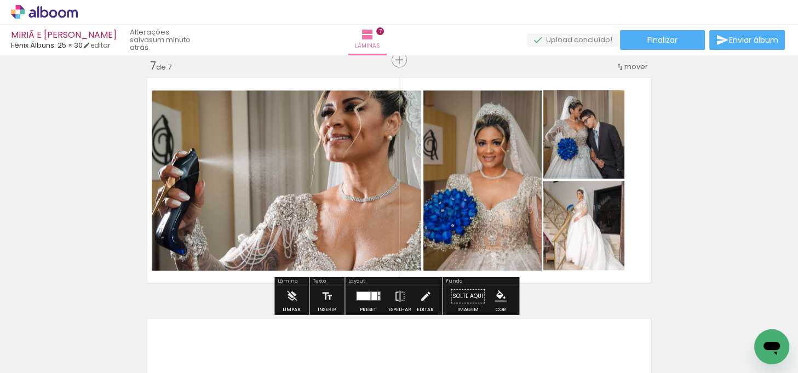
click at [611, 140] on quentale-photo at bounding box center [583, 134] width 81 height 89
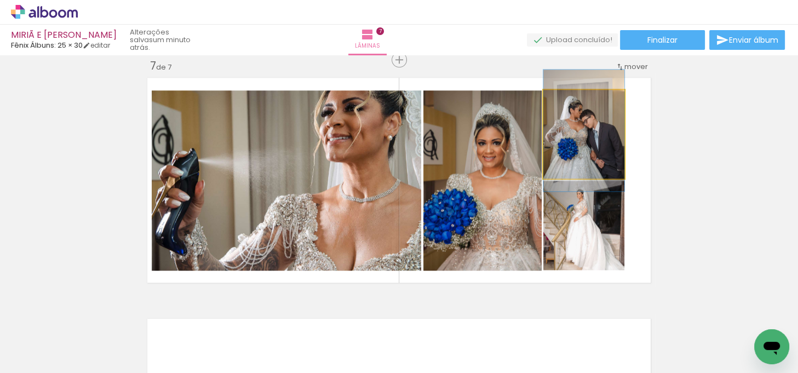
click at [611, 140] on quentale-photo at bounding box center [583, 134] width 81 height 89
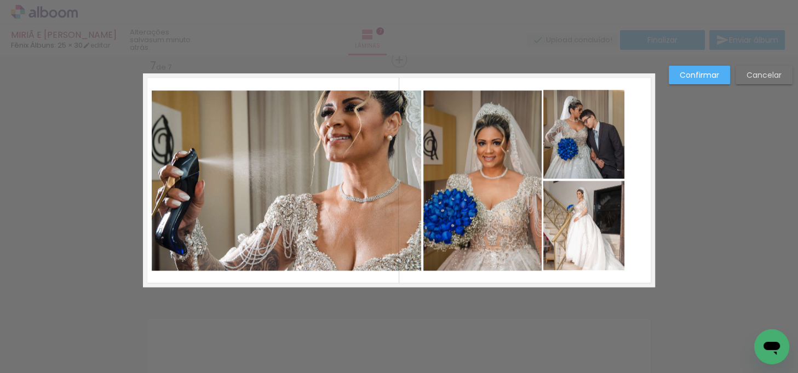
click at [611, 161] on quentale-photo at bounding box center [583, 134] width 81 height 89
click at [605, 204] on quentale-photo at bounding box center [583, 225] width 81 height 89
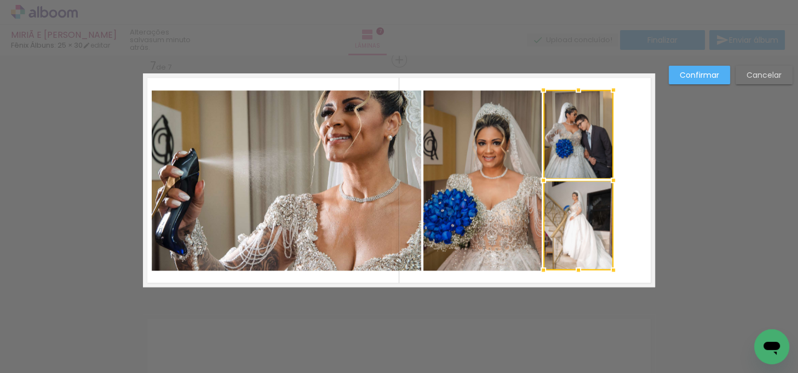
drag, startPoint x: 613, startPoint y: 178, endPoint x: 602, endPoint y: 178, distance: 10.9
click at [602, 178] on div at bounding box center [613, 180] width 22 height 22
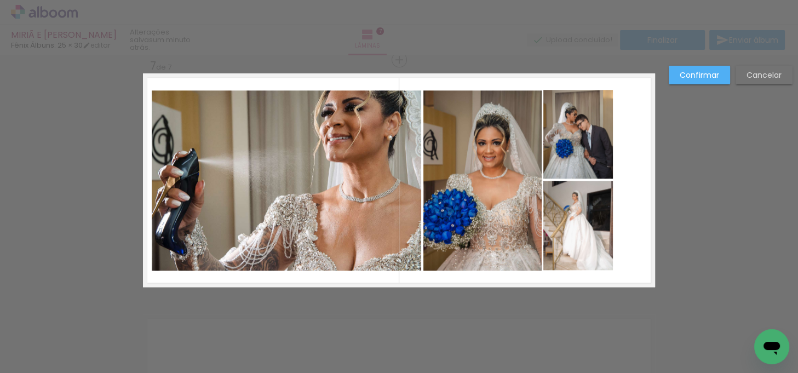
click at [0, 0] on slot "Confirmar" at bounding box center [0, 0] width 0 height 0
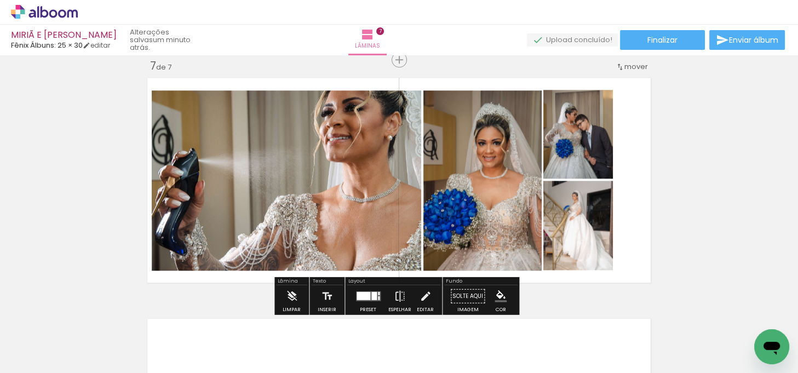
click at [592, 139] on quentale-photo at bounding box center [578, 134] width 70 height 89
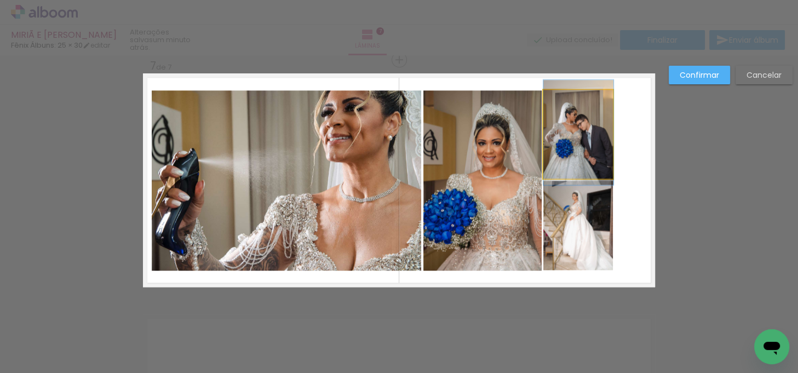
click at [592, 139] on quentale-photo at bounding box center [578, 134] width 70 height 89
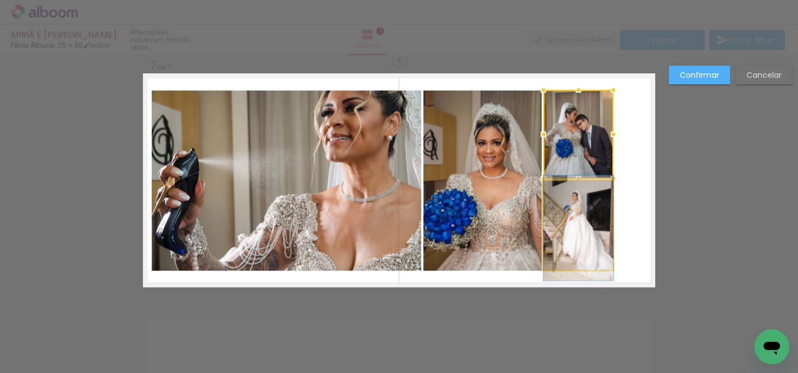
click at [584, 195] on quentale-photo at bounding box center [578, 225] width 70 height 89
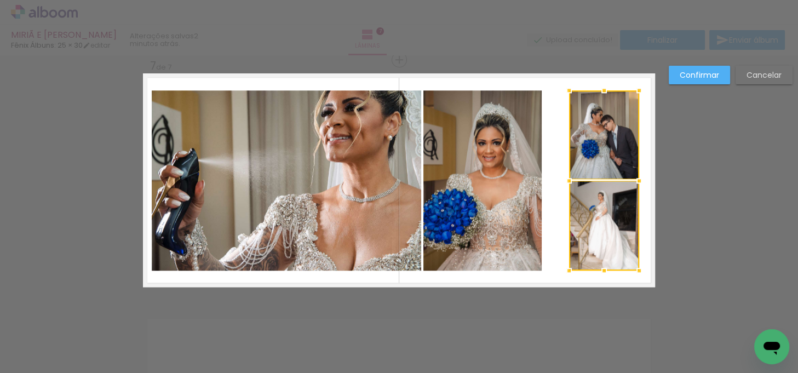
drag, startPoint x: 585, startPoint y: 195, endPoint x: 611, endPoint y: 195, distance: 26.3
click at [611, 195] on div at bounding box center [604, 180] width 70 height 180
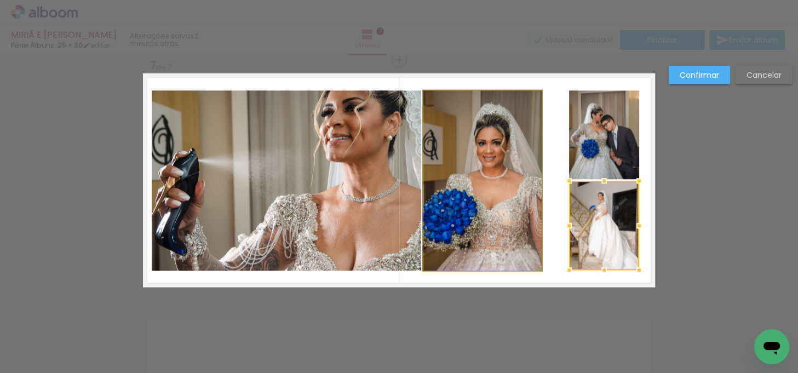
click at [529, 186] on quentale-photo at bounding box center [482, 180] width 118 height 180
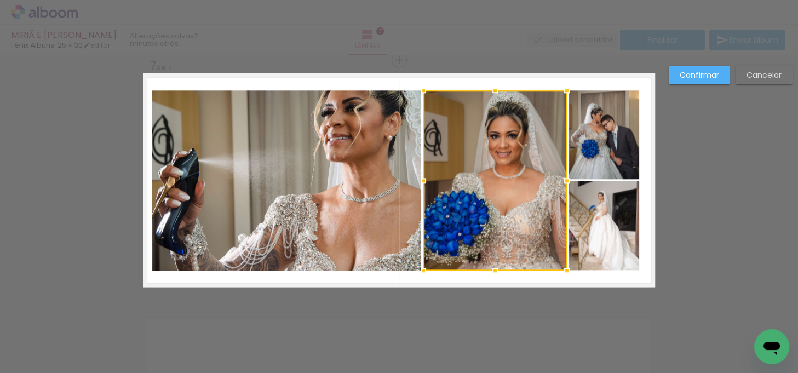
drag, startPoint x: 537, startPoint y: 182, endPoint x: 561, endPoint y: 182, distance: 24.6
click at [561, 182] on div at bounding box center [567, 181] width 22 height 22
click at [0, 0] on slot "Confirmar" at bounding box center [0, 0] width 0 height 0
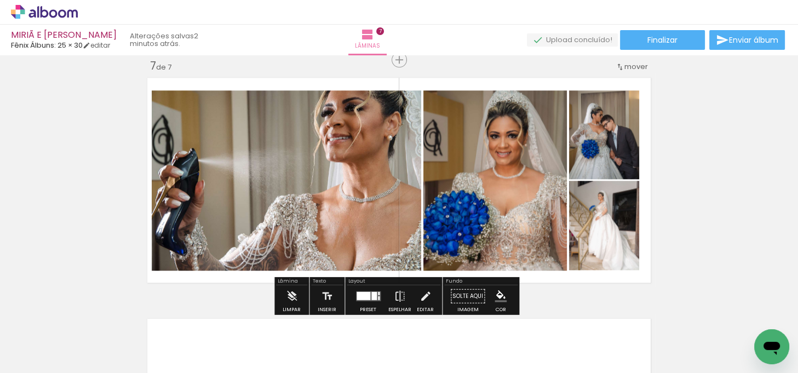
click at [520, 160] on quentale-photo at bounding box center [494, 180] width 143 height 180
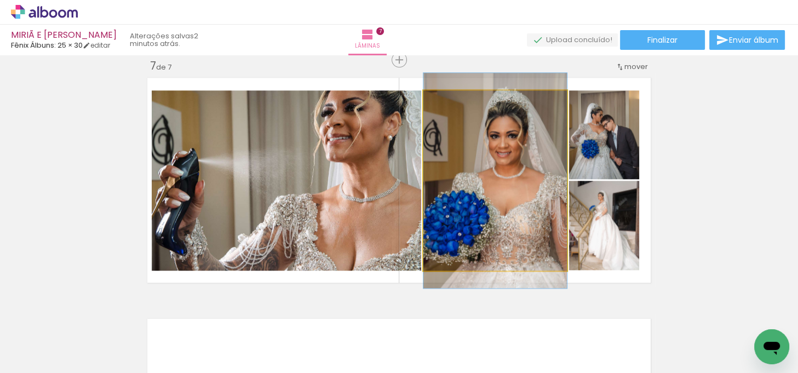
click at [520, 160] on quentale-photo at bounding box center [494, 180] width 143 height 180
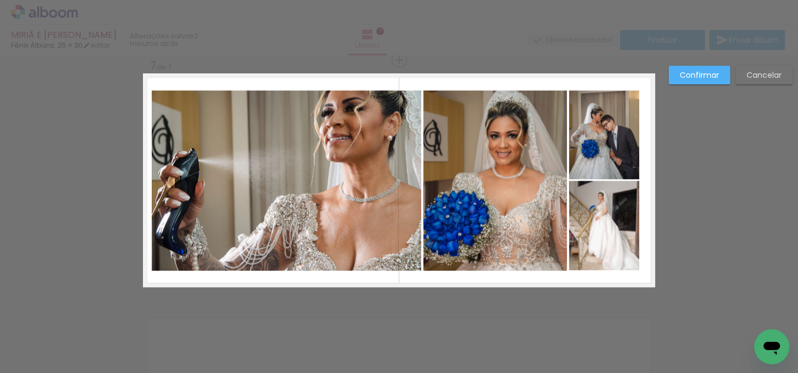
click at [518, 160] on quentale-photo at bounding box center [494, 180] width 143 height 180
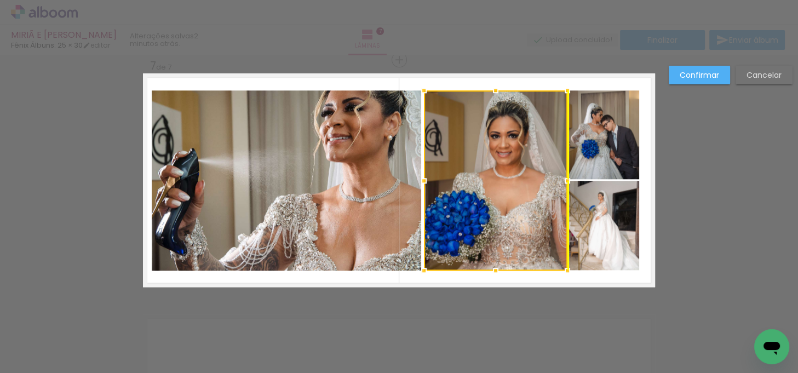
click at [516, 161] on div at bounding box center [495, 180] width 143 height 180
click at [0, 0] on slot "Confirmar" at bounding box center [0, 0] width 0 height 0
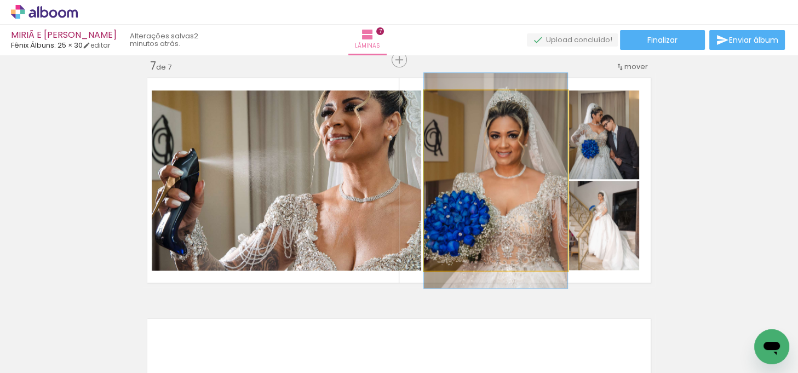
click at [522, 173] on quentale-photo at bounding box center [495, 180] width 143 height 180
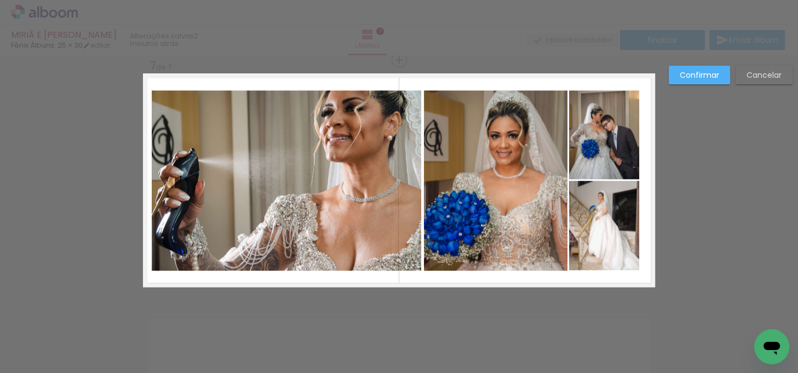
click at [518, 174] on quentale-photo at bounding box center [495, 180] width 143 height 180
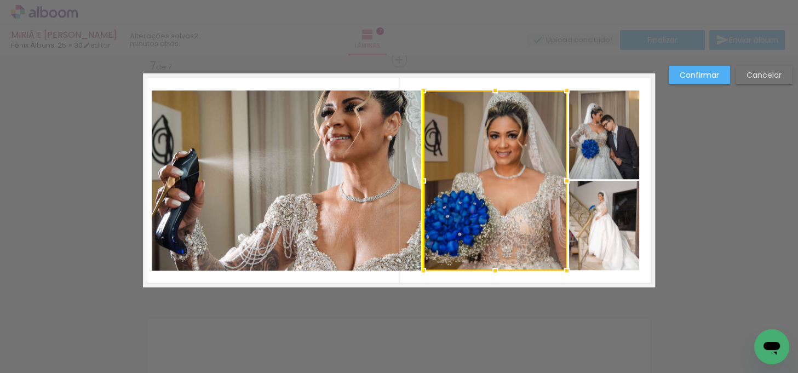
click at [518, 172] on div at bounding box center [494, 180] width 143 height 180
click at [0, 0] on slot "Confirmar" at bounding box center [0, 0] width 0 height 0
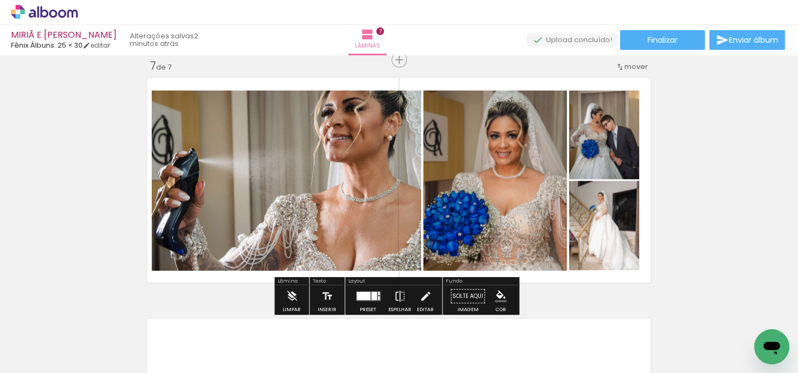
click at [348, 141] on quentale-photo at bounding box center [287, 180] width 270 height 180
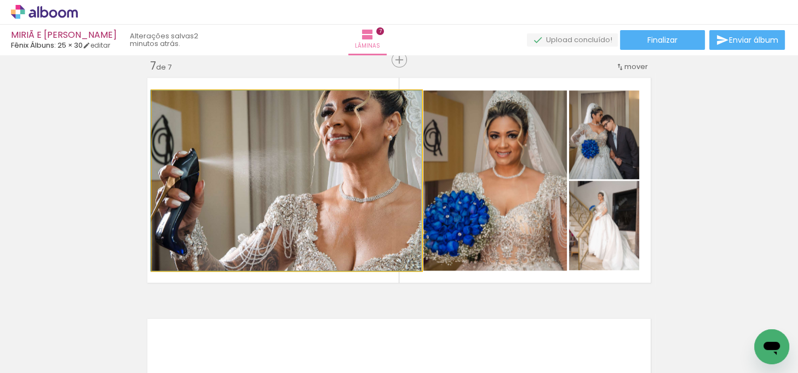
click at [348, 141] on quentale-photo at bounding box center [287, 180] width 270 height 180
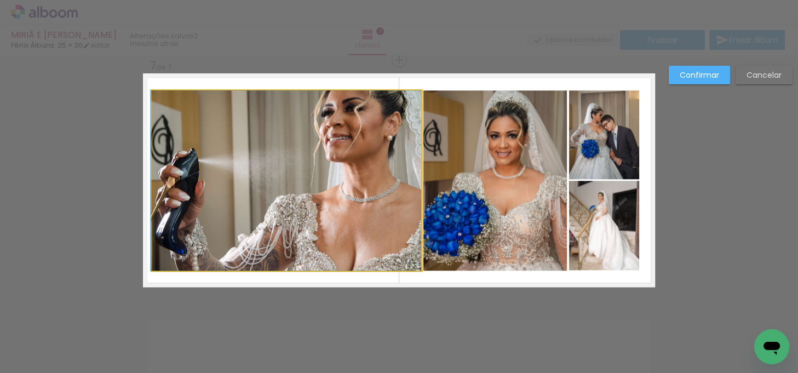
click at [348, 141] on quentale-photo at bounding box center [287, 180] width 270 height 180
click at [423, 141] on div at bounding box center [494, 180] width 143 height 180
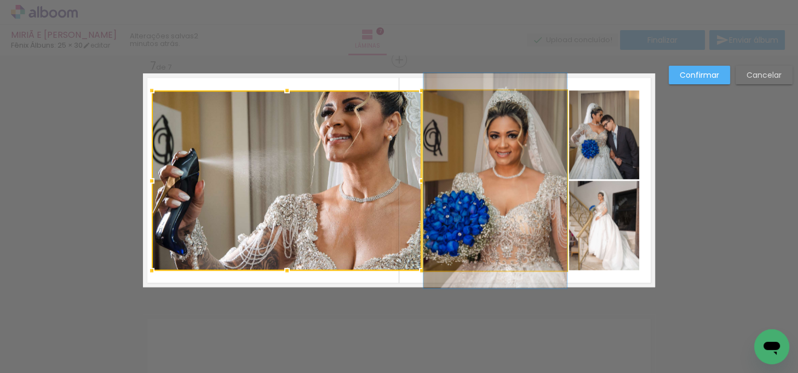
click at [466, 143] on quentale-photo at bounding box center [494, 180] width 143 height 180
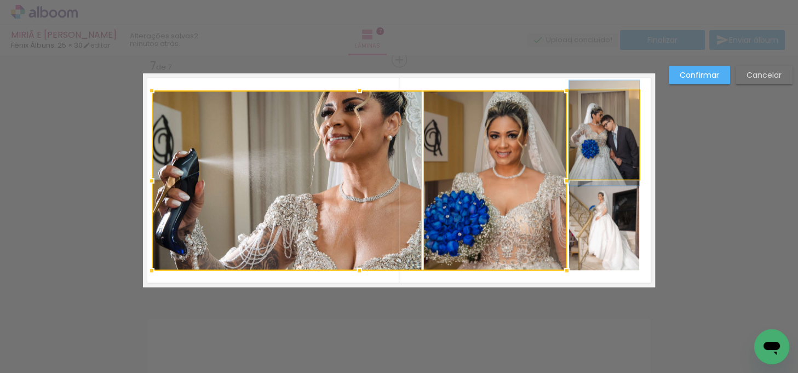
click at [574, 135] on quentale-photo at bounding box center [604, 134] width 70 height 89
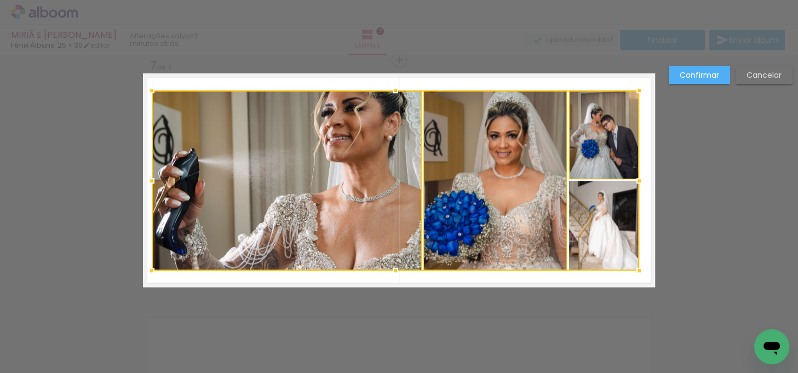
click at [587, 189] on div at bounding box center [395, 180] width 487 height 180
click at [364, 189] on div at bounding box center [395, 180] width 487 height 180
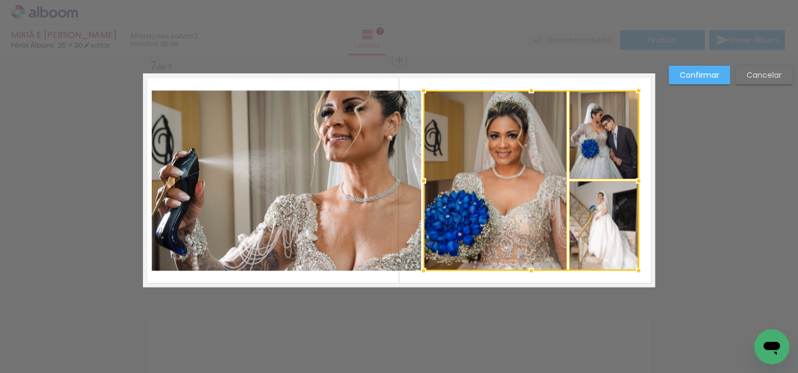
click at [395, 169] on quentale-photo at bounding box center [287, 180] width 270 height 180
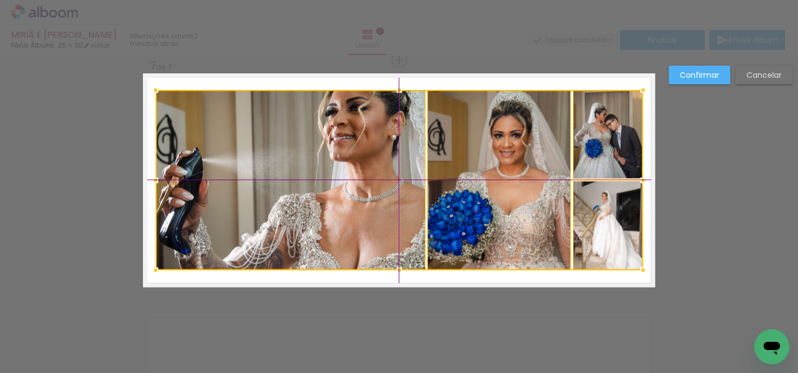
click at [478, 165] on div at bounding box center [398, 180] width 487 height 180
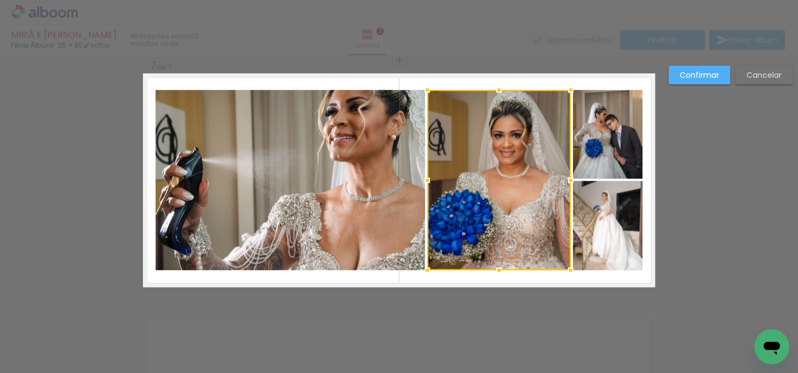
click at [691, 80] on paper-button "Confirmar" at bounding box center [698, 75] width 61 height 19
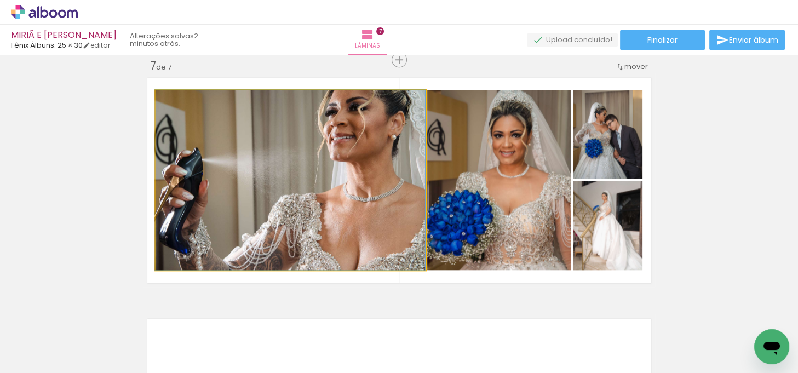
drag, startPoint x: 373, startPoint y: 175, endPoint x: 367, endPoint y: 175, distance: 6.0
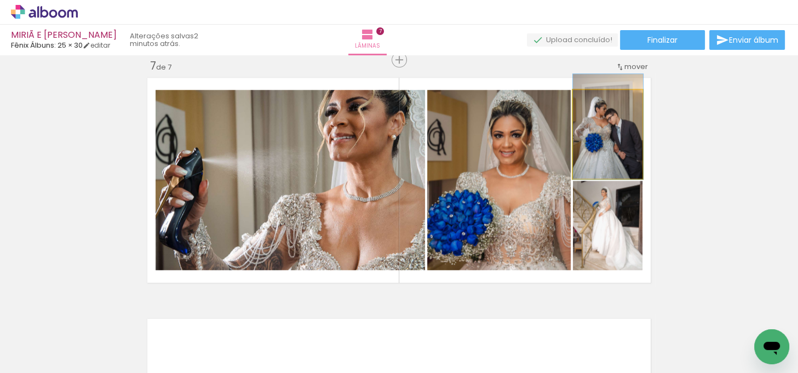
drag, startPoint x: 622, startPoint y: 157, endPoint x: 687, endPoint y: 161, distance: 64.8
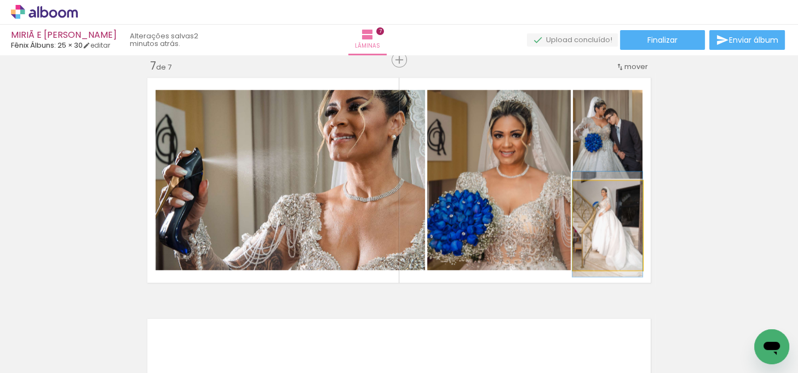
click at [619, 228] on quentale-photo at bounding box center [608, 225] width 70 height 89
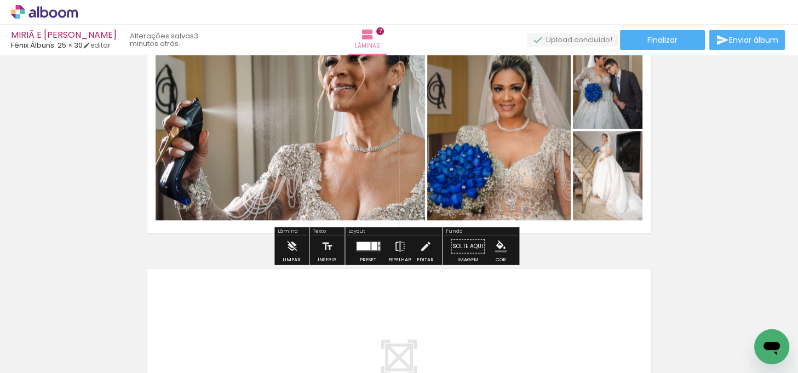
scroll to position [1459, 0]
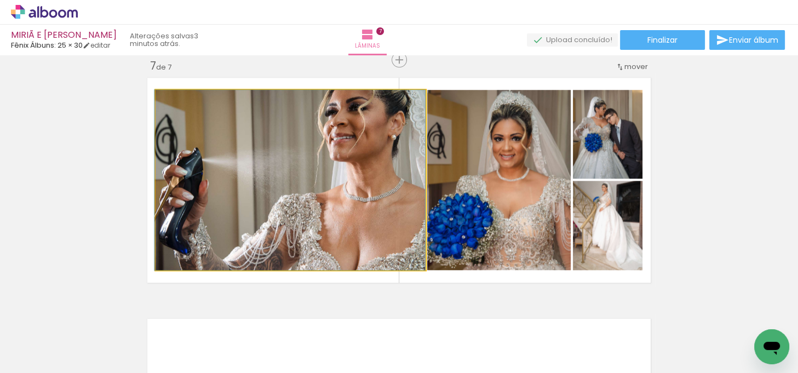
drag, startPoint x: 320, startPoint y: 178, endPoint x: 570, endPoint y: 167, distance: 250.5
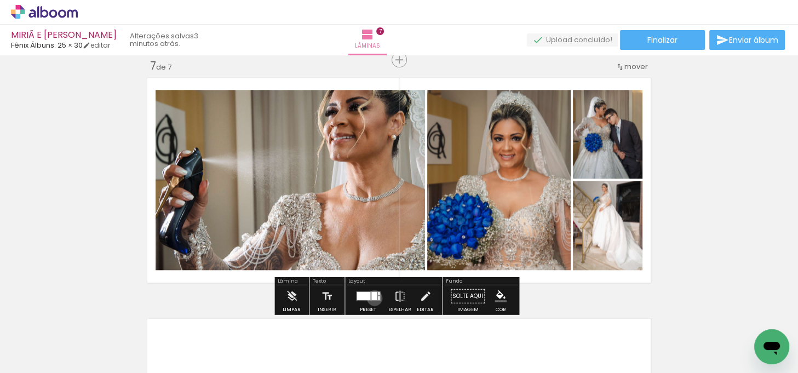
click at [372, 297] on div at bounding box center [373, 296] width 5 height 8
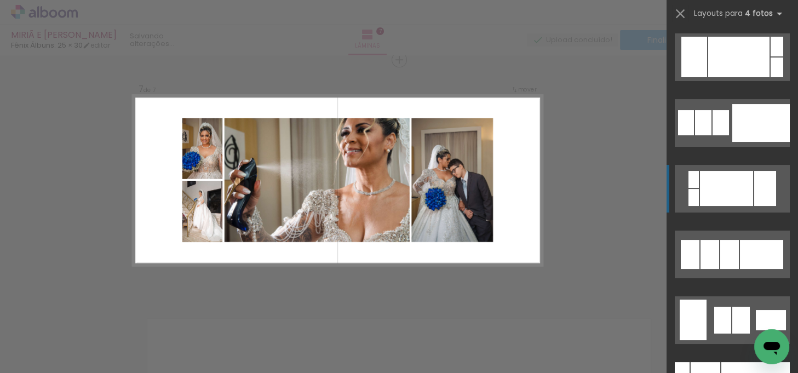
scroll to position [49, 0]
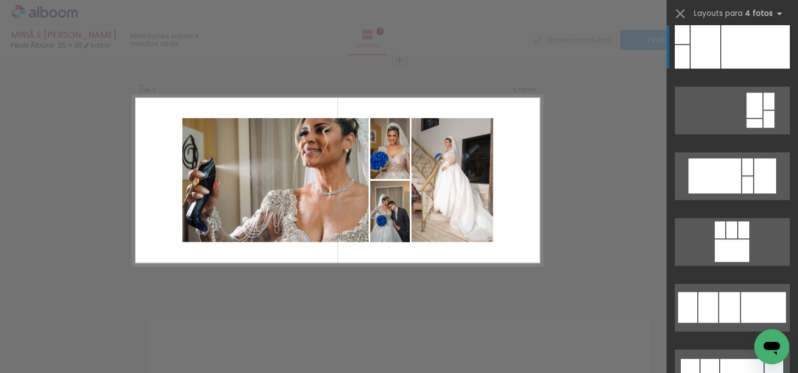
scroll to position [1344, 0]
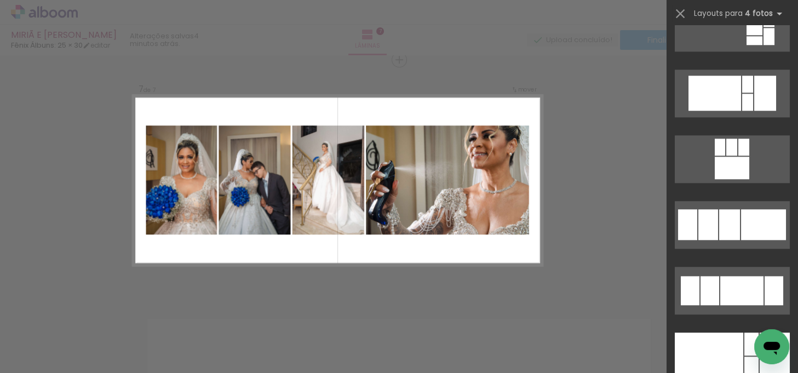
click at [754, 226] on div at bounding box center [763, 224] width 45 height 31
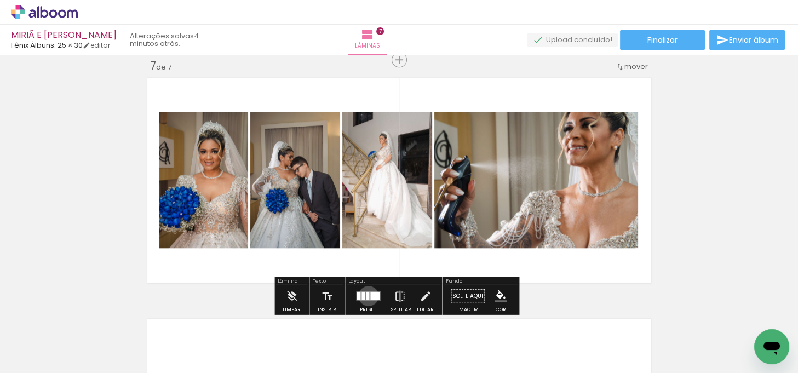
click at [366, 295] on div at bounding box center [367, 296] width 3 height 8
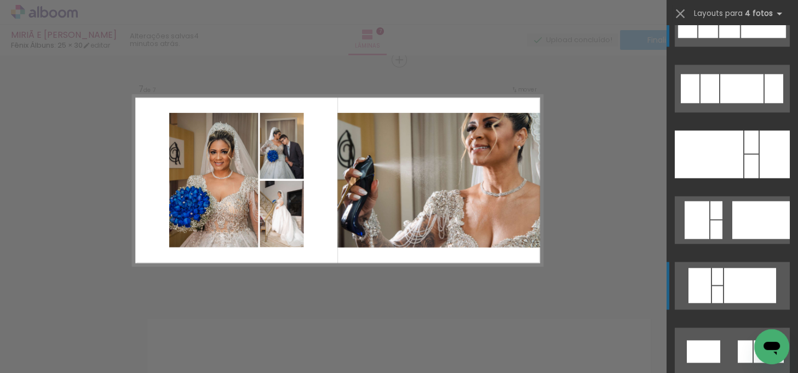
scroll to position [1561, 0]
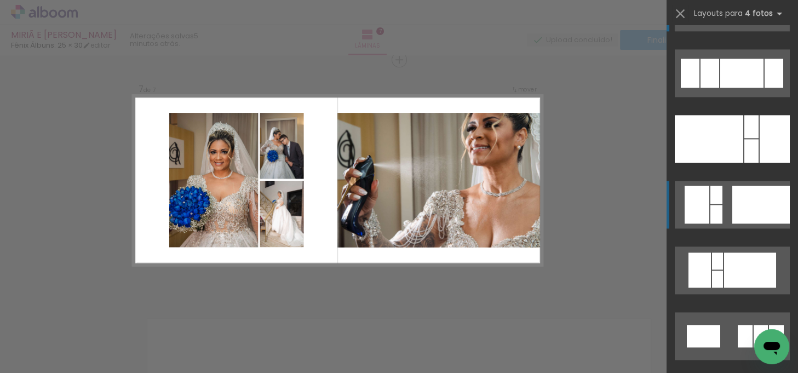
click at [752, 215] on div at bounding box center [760, 205] width 57 height 38
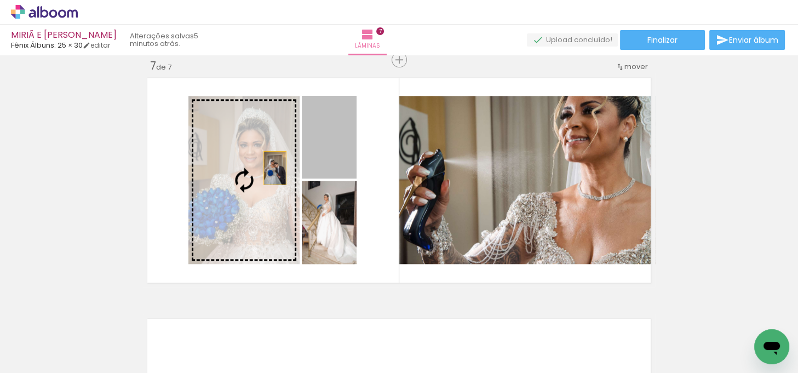
drag, startPoint x: 285, startPoint y: 166, endPoint x: 271, endPoint y: 168, distance: 14.3
click at [0, 0] on slot at bounding box center [0, 0] width 0 height 0
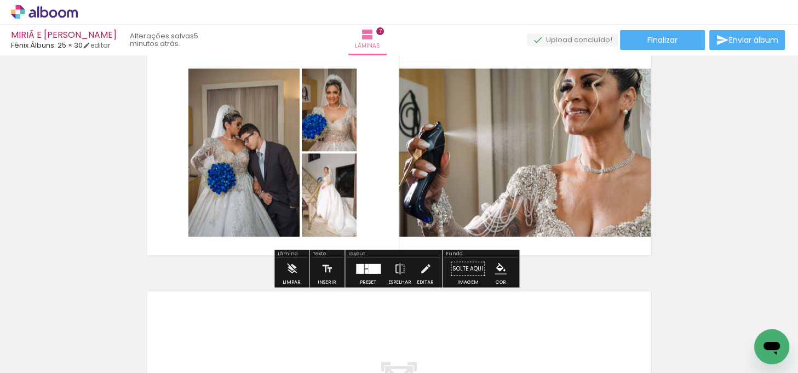
scroll to position [1509, 0]
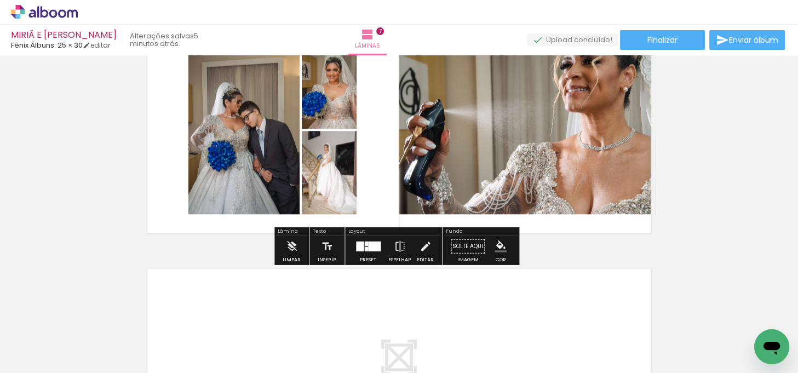
click at [366, 109] on quentale-layouter at bounding box center [399, 131] width 512 height 214
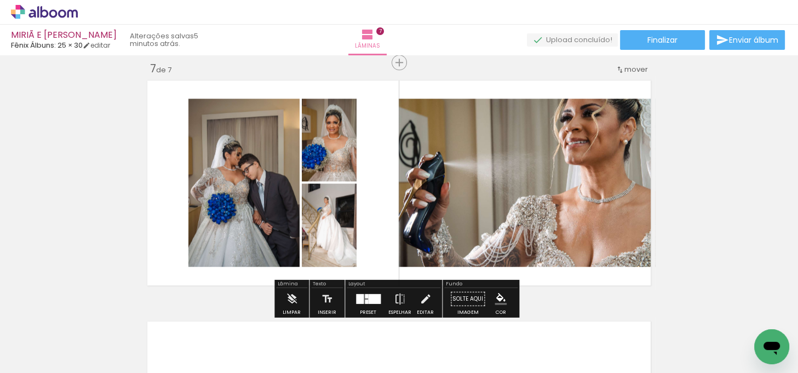
scroll to position [1459, 0]
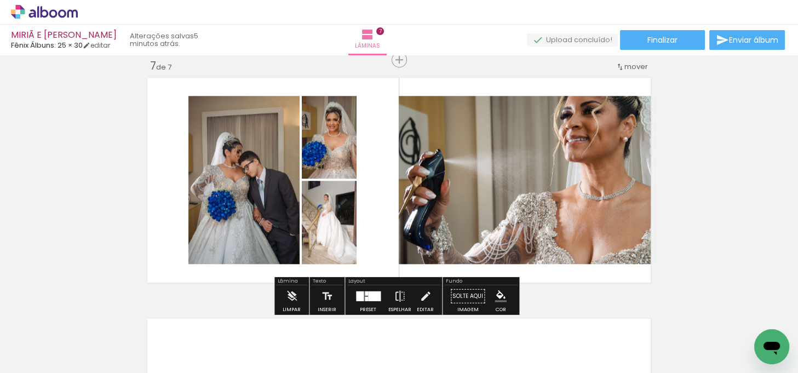
click at [230, 161] on quentale-photo at bounding box center [243, 180] width 111 height 168
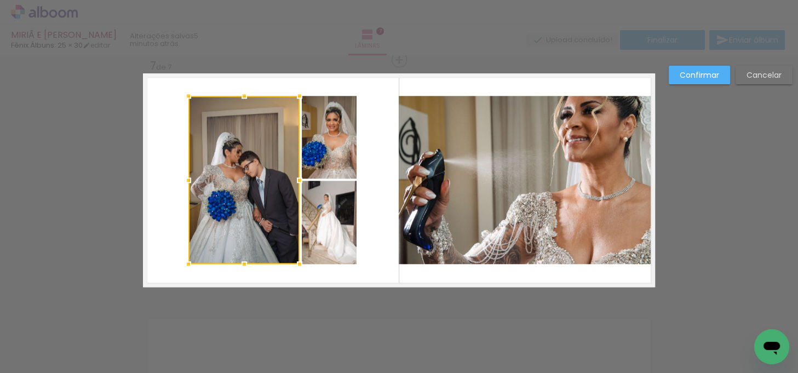
click at [306, 141] on quentale-photo at bounding box center [329, 137] width 55 height 83
click at [342, 196] on div at bounding box center [272, 180] width 168 height 168
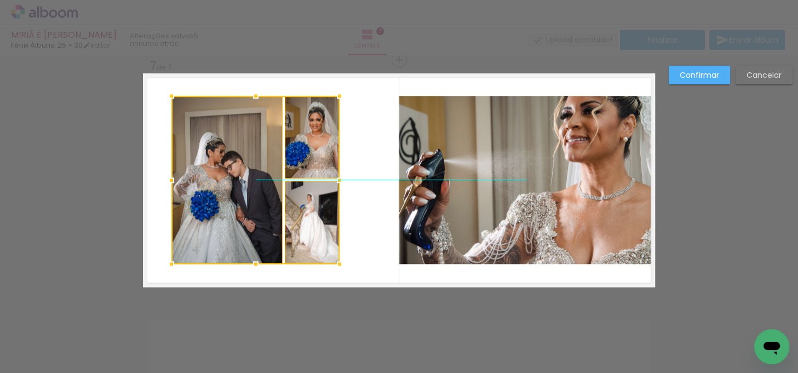
drag, startPoint x: 338, startPoint y: 195, endPoint x: 324, endPoint y: 195, distance: 14.2
click at [324, 195] on div at bounding box center [255, 180] width 168 height 168
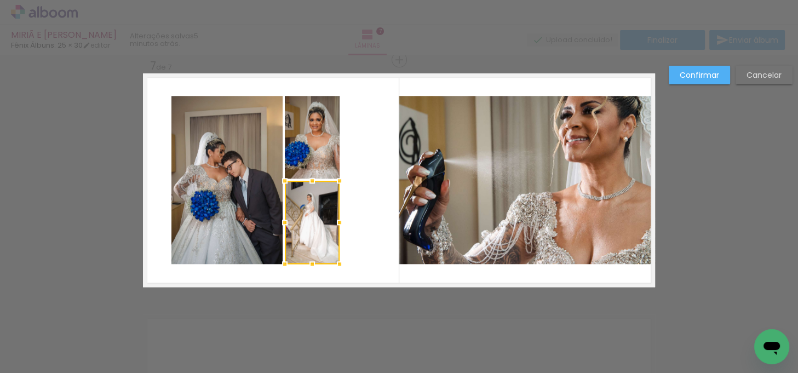
click at [239, 116] on quentale-photo at bounding box center [226, 180] width 111 height 168
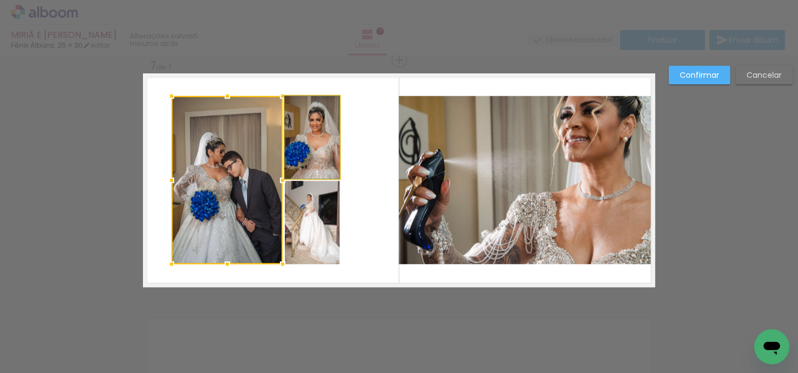
click at [305, 116] on quentale-photo at bounding box center [312, 137] width 55 height 83
click at [325, 203] on div at bounding box center [255, 180] width 168 height 168
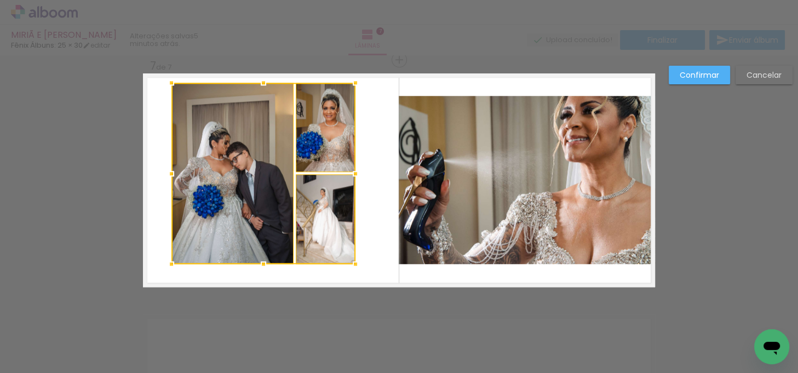
drag, startPoint x: 336, startPoint y: 98, endPoint x: 351, endPoint y: 85, distance: 20.6
click at [351, 85] on div at bounding box center [355, 83] width 22 height 22
click at [257, 157] on div at bounding box center [263, 173] width 184 height 181
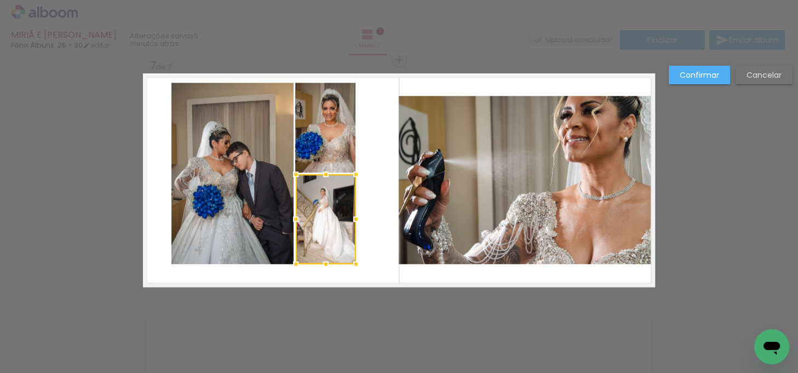
click at [285, 139] on quentale-photo at bounding box center [232, 173] width 122 height 181
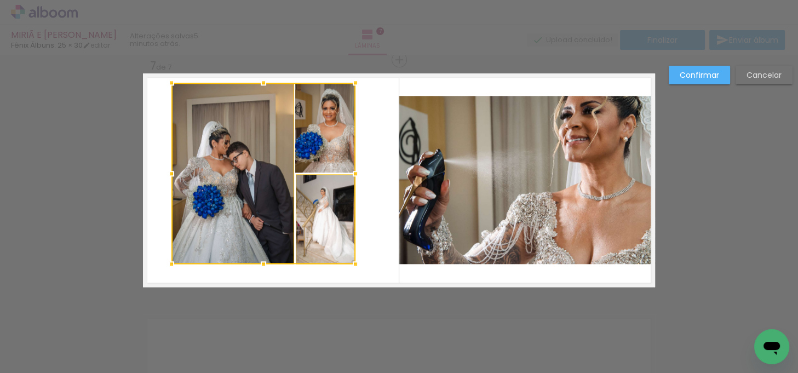
click at [314, 134] on div at bounding box center [263, 173] width 184 height 181
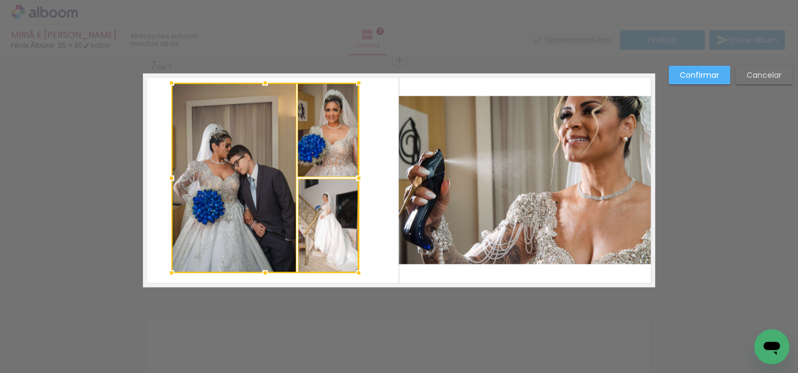
drag, startPoint x: 350, startPoint y: 262, endPoint x: 354, endPoint y: 271, distance: 9.6
click at [354, 271] on div at bounding box center [359, 273] width 22 height 22
click at [0, 0] on slot "Confirmar" at bounding box center [0, 0] width 0 height 0
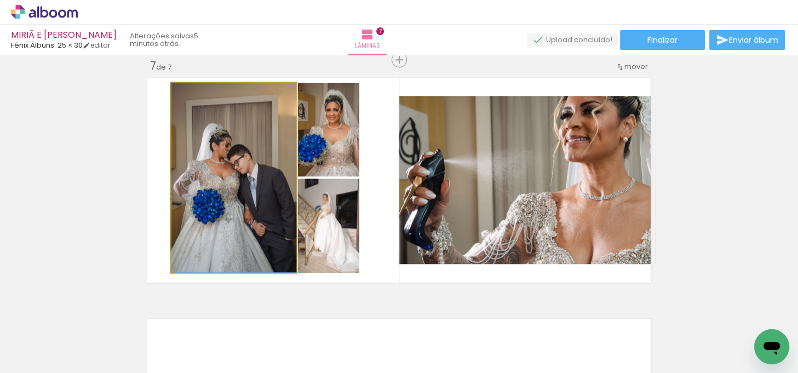
drag, startPoint x: 248, startPoint y: 185, endPoint x: 248, endPoint y: 176, distance: 8.8
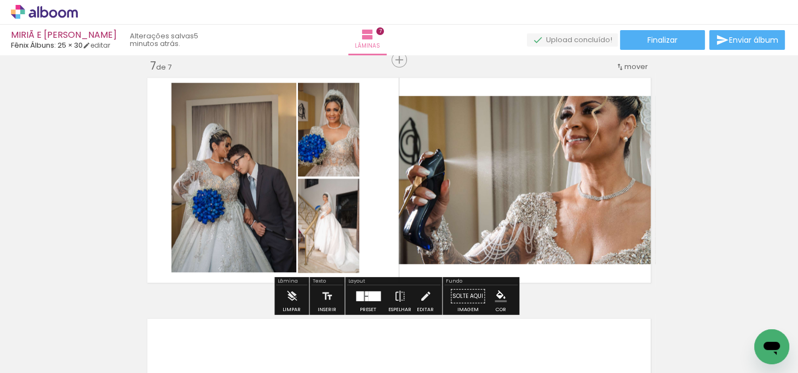
click at [310, 138] on quentale-photo at bounding box center [328, 130] width 61 height 94
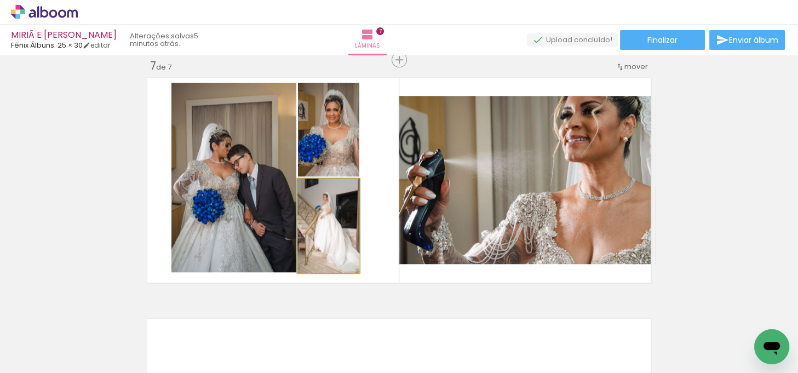
click at [314, 221] on quentale-photo at bounding box center [328, 225] width 61 height 94
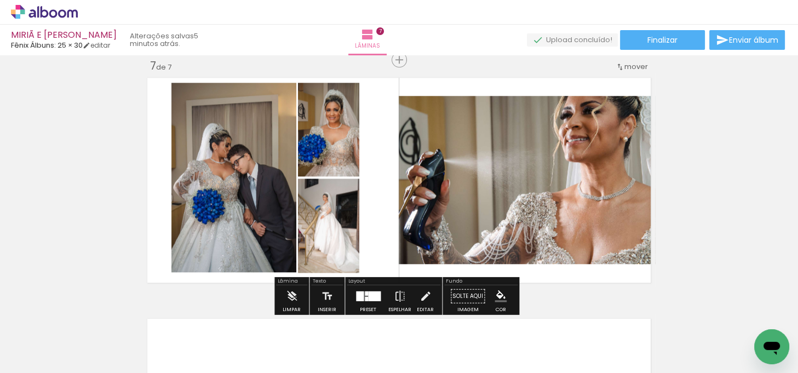
click at [270, 185] on quentale-photo at bounding box center [233, 178] width 124 height 190
click at [266, 181] on quentale-photo at bounding box center [233, 178] width 124 height 190
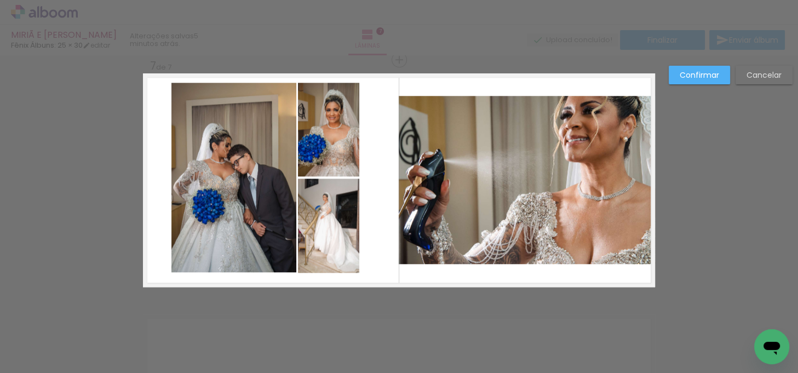
click at [276, 144] on quentale-photo at bounding box center [233, 178] width 124 height 190
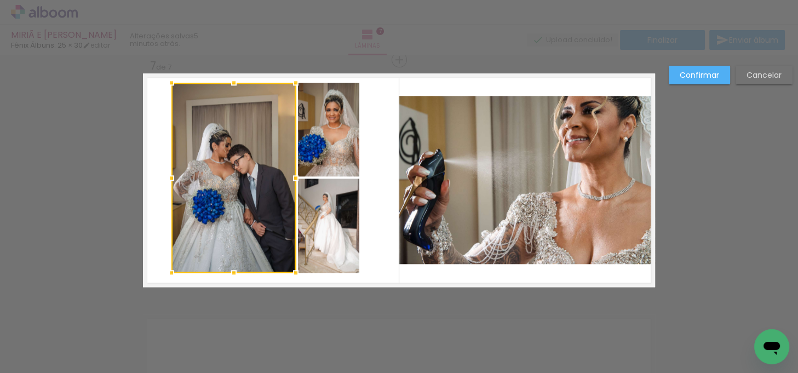
click at [307, 139] on quentale-photo at bounding box center [328, 130] width 61 height 94
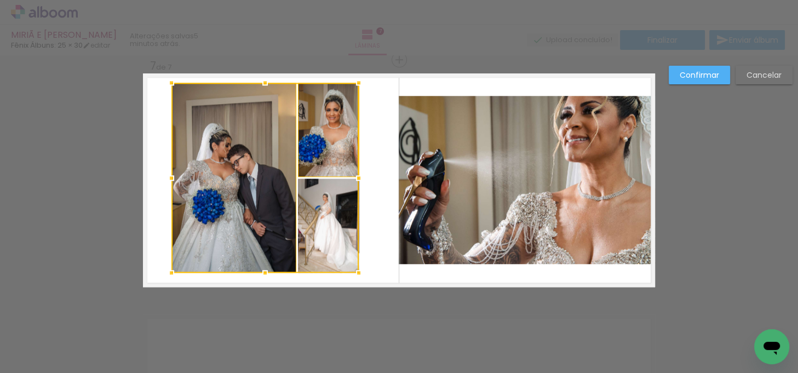
click at [323, 196] on div at bounding box center [264, 178] width 187 height 190
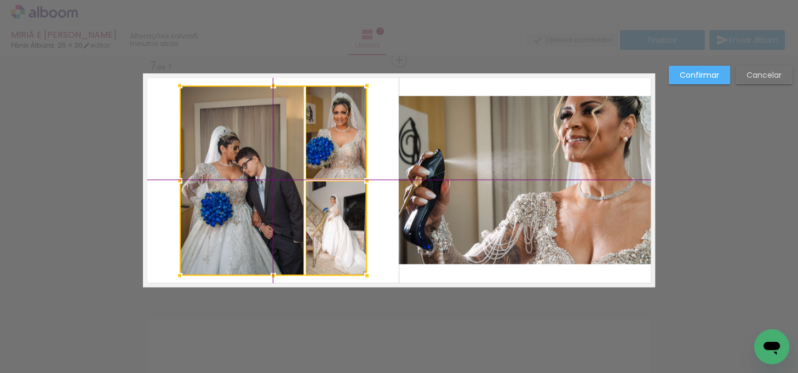
click at [324, 197] on div at bounding box center [273, 180] width 187 height 190
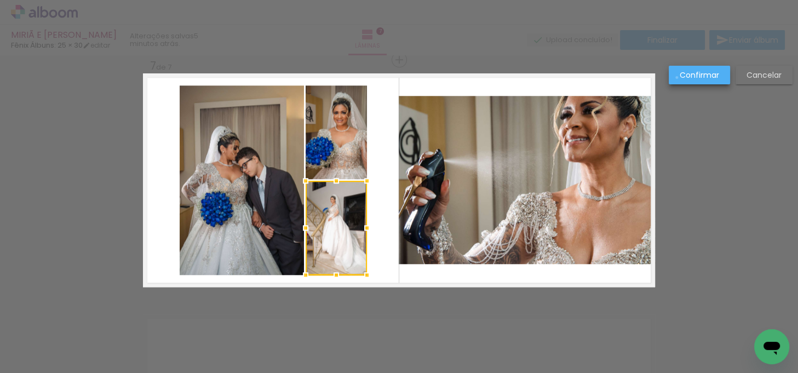
click at [677, 78] on paper-button "Confirmar" at bounding box center [698, 75] width 61 height 19
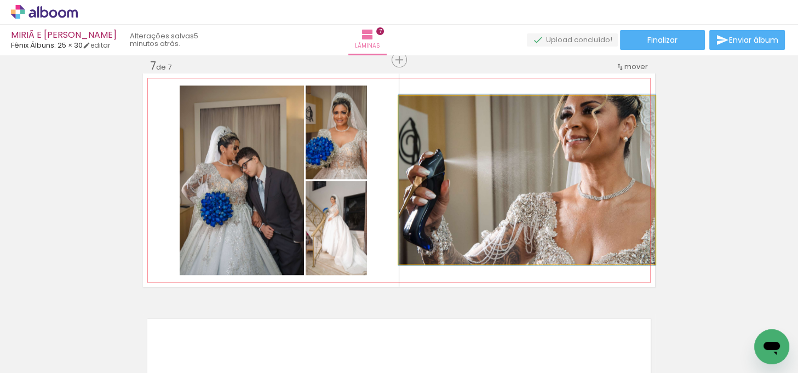
click at [565, 159] on quentale-photo at bounding box center [527, 180] width 256 height 168
click at [564, 159] on quentale-photo at bounding box center [527, 180] width 256 height 168
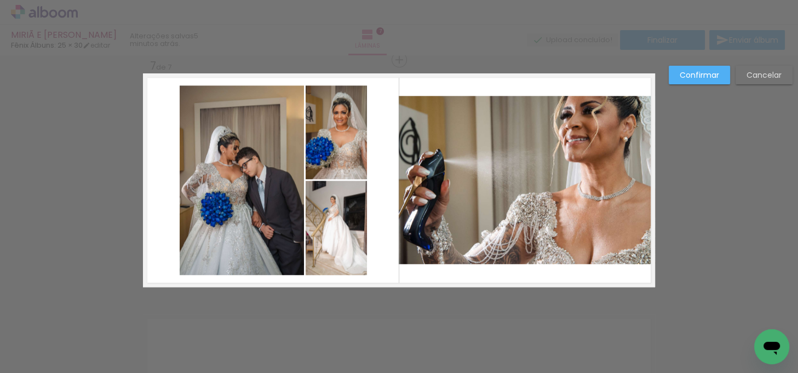
click at [564, 159] on quentale-photo at bounding box center [527, 180] width 256 height 168
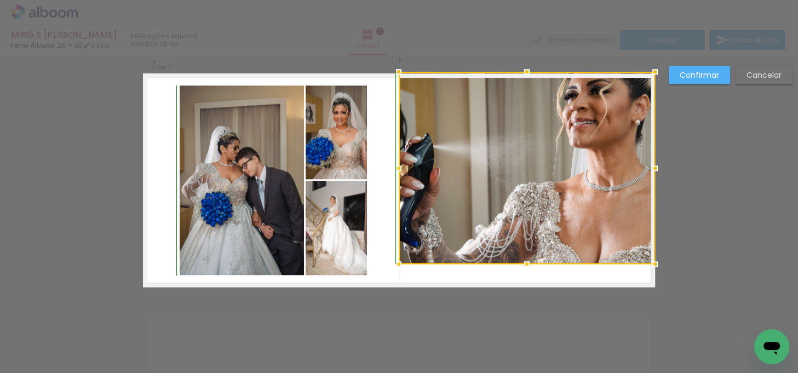
drag, startPoint x: 523, startPoint y: 97, endPoint x: 526, endPoint y: 78, distance: 18.9
click at [526, 78] on div at bounding box center [527, 72] width 22 height 22
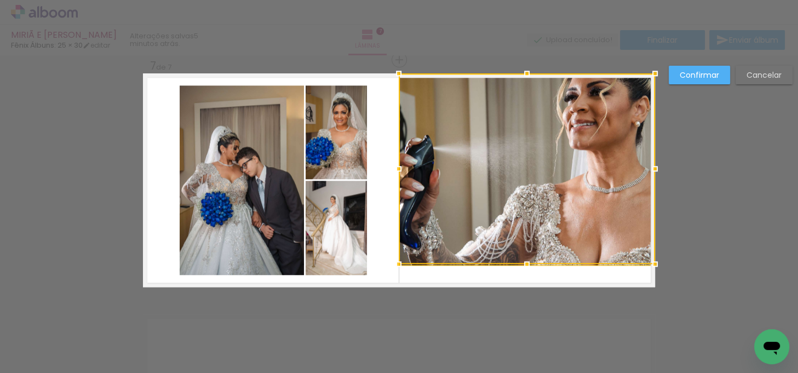
click at [520, 226] on div at bounding box center [527, 168] width 256 height 191
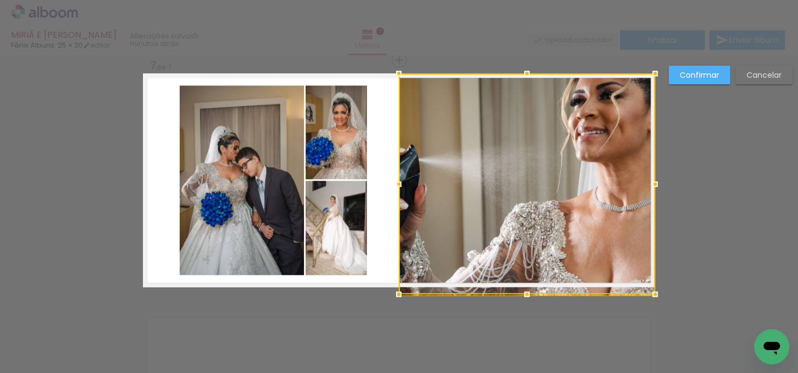
drag, startPoint x: 521, startPoint y: 262, endPoint x: 521, endPoint y: 273, distance: 10.9
click at [521, 273] on div at bounding box center [527, 183] width 256 height 221
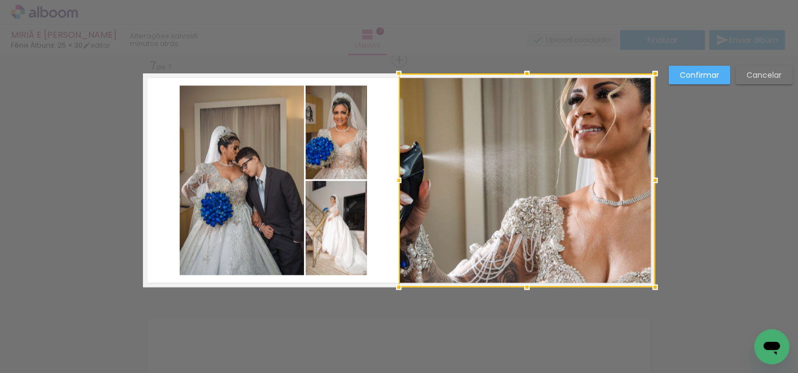
click at [698, 82] on paper-button "Confirmar" at bounding box center [698, 75] width 61 height 19
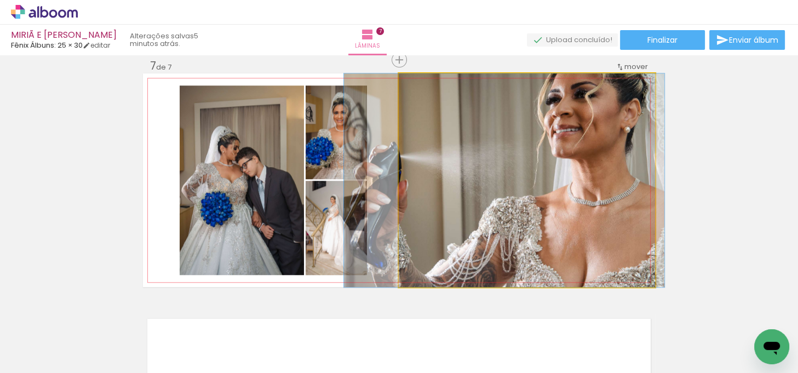
drag, startPoint x: 598, startPoint y: 150, endPoint x: 578, endPoint y: 150, distance: 19.7
click at [545, 154] on quentale-photo at bounding box center [527, 180] width 256 height 214
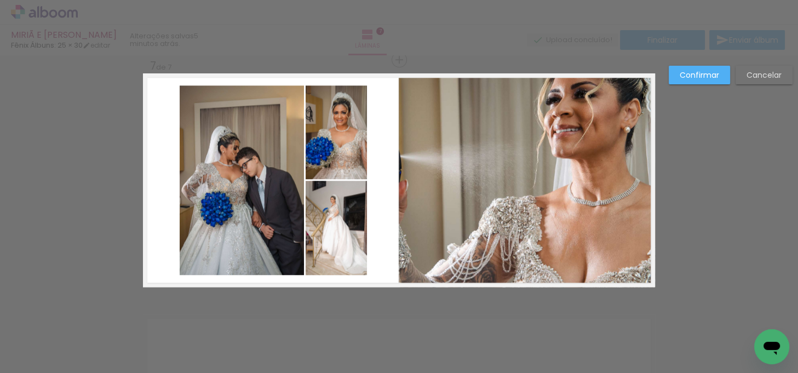
click at [545, 154] on quentale-photo at bounding box center [527, 180] width 256 height 214
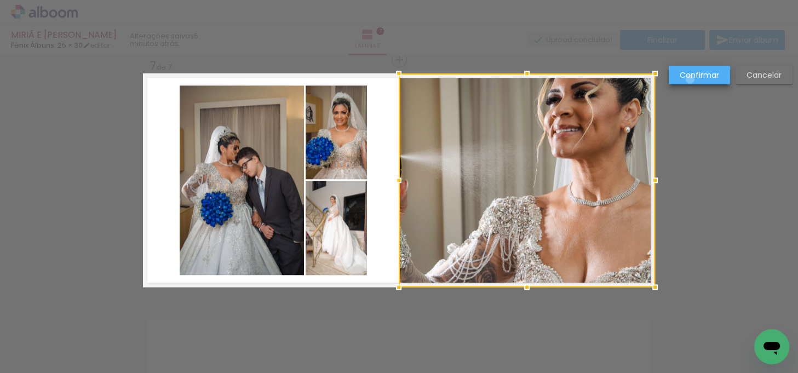
click at [0, 0] on slot "Confirmar" at bounding box center [0, 0] width 0 height 0
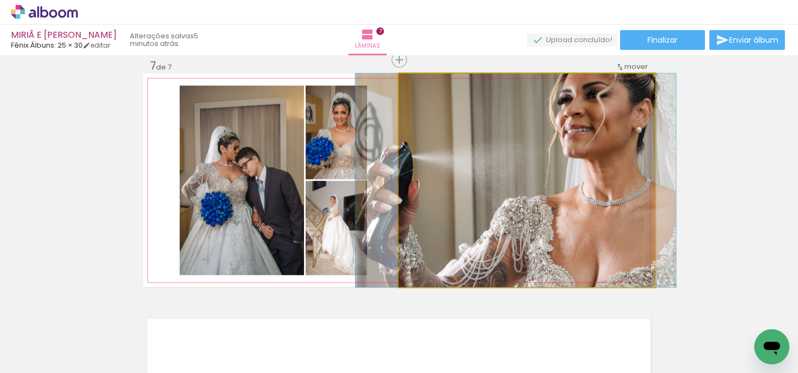
drag, startPoint x: 512, startPoint y: 154, endPoint x: 524, endPoint y: 154, distance: 11.5
click at [544, 159] on quentale-photo at bounding box center [527, 180] width 256 height 214
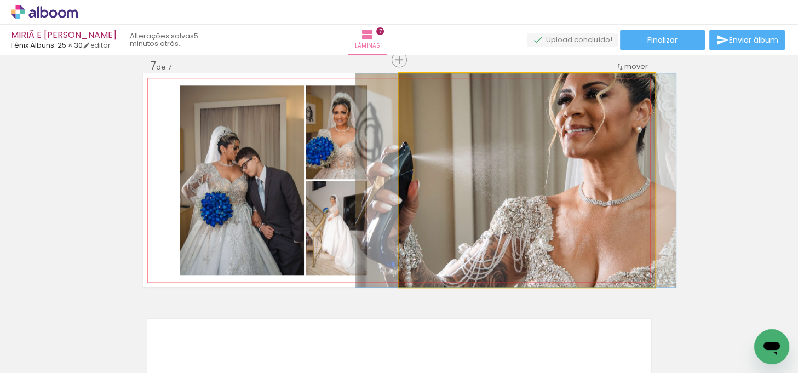
drag, startPoint x: 470, startPoint y: 212, endPoint x: 476, endPoint y: 212, distance: 6.6
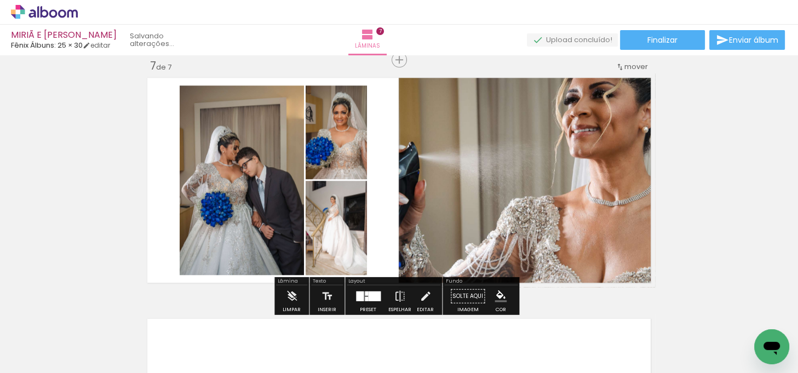
click at [373, 289] on div at bounding box center [368, 296] width 30 height 22
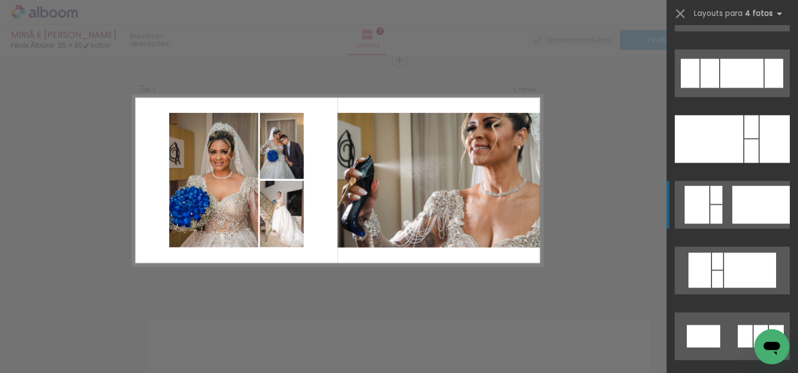
scroll to position [1708, 0]
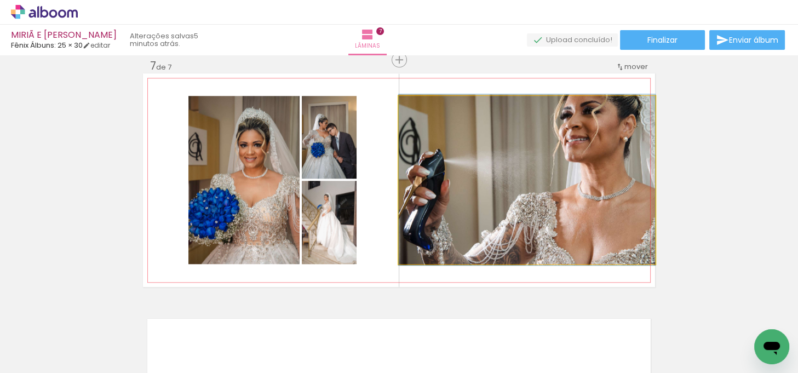
click at [561, 204] on quentale-photo at bounding box center [527, 180] width 256 height 168
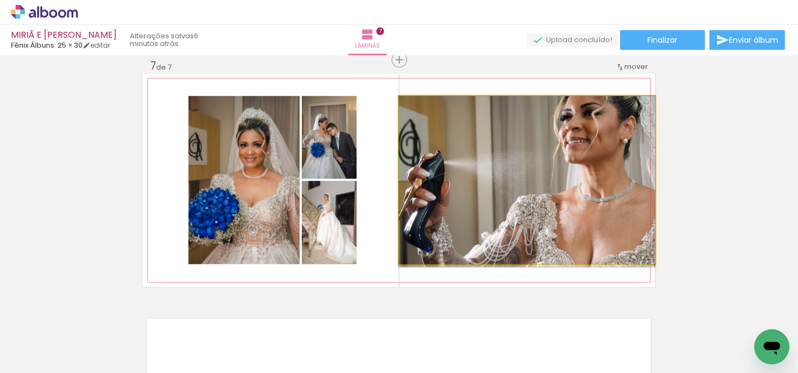
drag, startPoint x: 619, startPoint y: 189, endPoint x: 606, endPoint y: 194, distance: 14.0
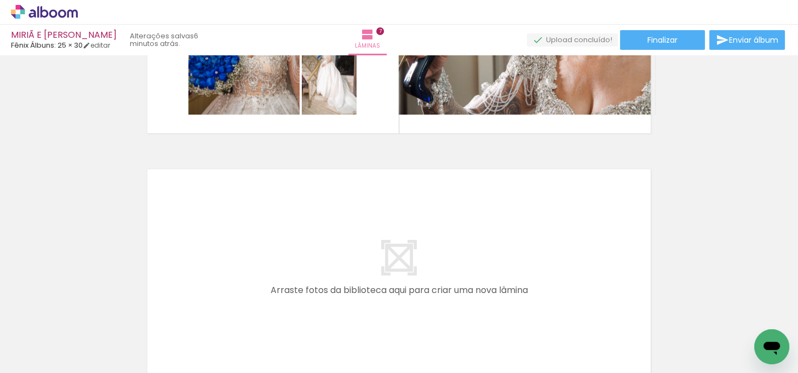
scroll to position [0, 0]
click at [212, 313] on iron-icon at bounding box center [208, 313] width 11 height 11
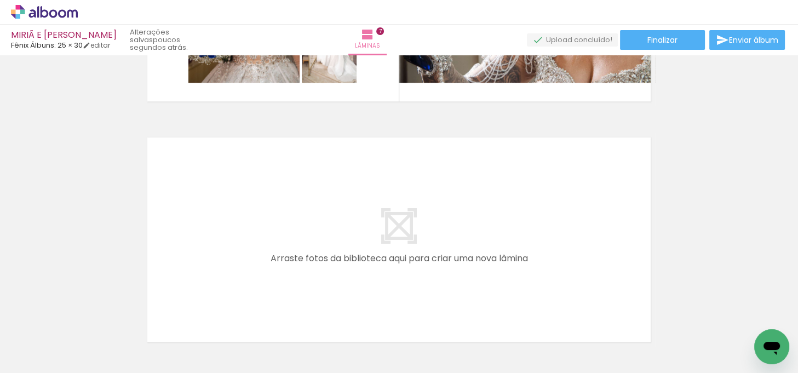
scroll to position [1658, 0]
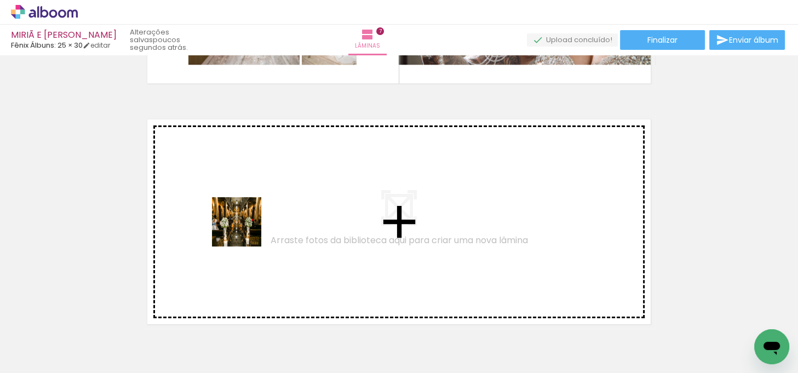
drag, startPoint x: 228, startPoint y: 331, endPoint x: 245, endPoint y: 230, distance: 102.1
click at [245, 230] on quentale-workspace at bounding box center [399, 186] width 798 height 373
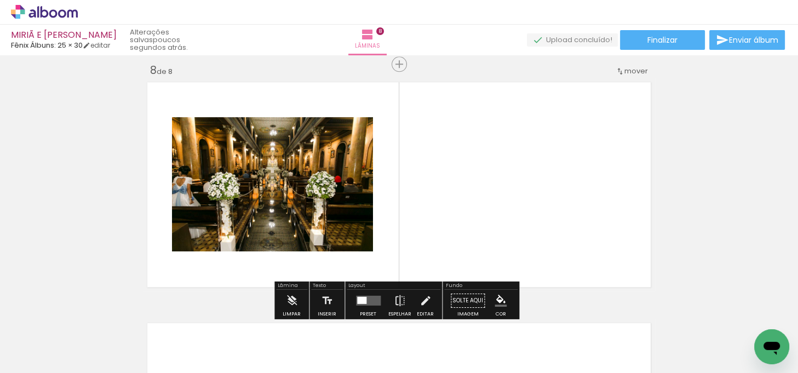
scroll to position [1700, 0]
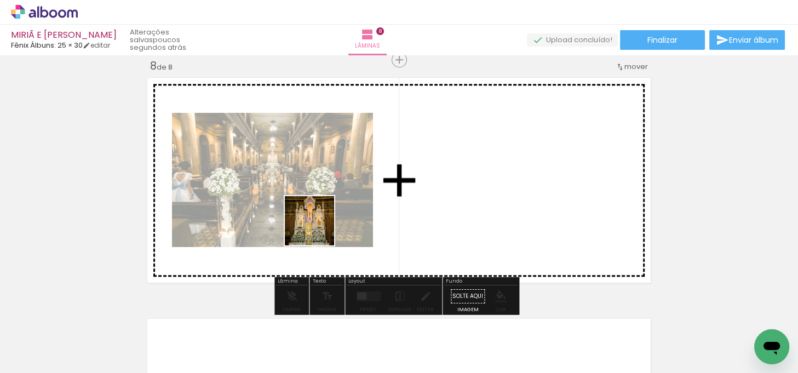
drag, startPoint x: 238, startPoint y: 345, endPoint x: 319, endPoint y: 227, distance: 143.0
click at [319, 227] on quentale-workspace at bounding box center [399, 186] width 798 height 373
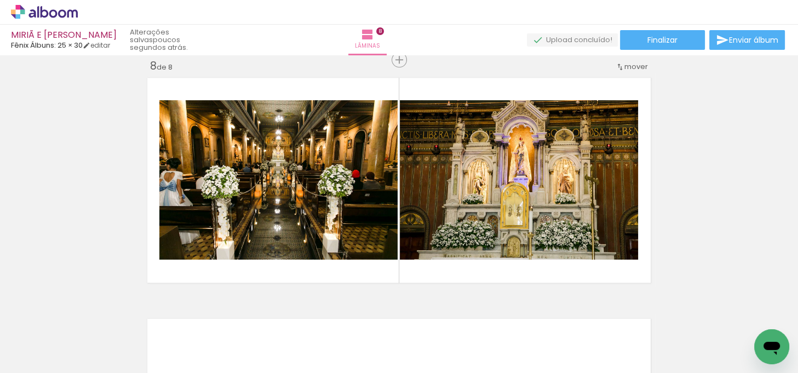
scroll to position [0, 54]
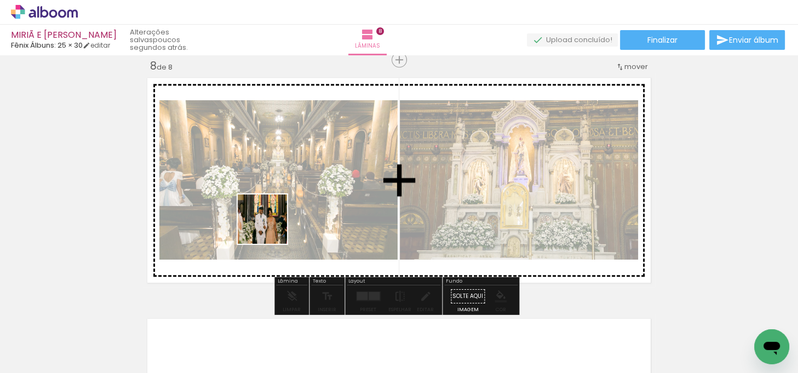
drag, startPoint x: 184, startPoint y: 346, endPoint x: 270, endPoint y: 227, distance: 147.0
click at [270, 227] on quentale-workspace at bounding box center [399, 186] width 798 height 373
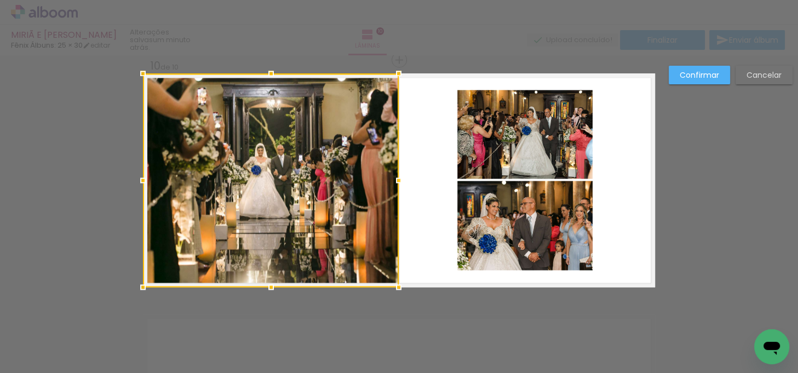
scroll to position [0, 54]
click at [274, 182] on div at bounding box center [271, 180] width 256 height 214
click at [710, 80] on paper-button "Confirmar" at bounding box center [698, 75] width 61 height 19
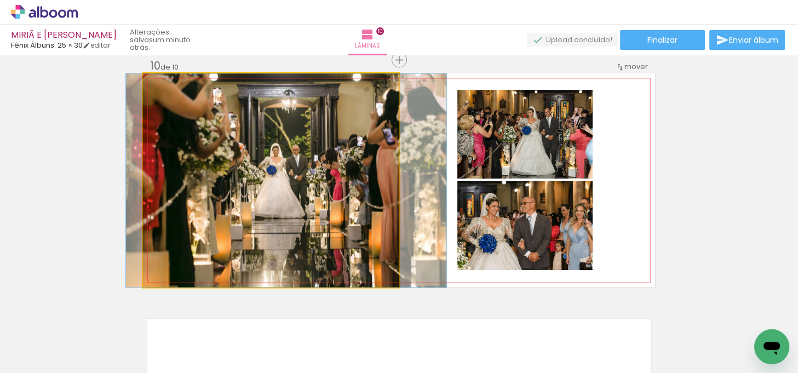
drag, startPoint x: 251, startPoint y: 170, endPoint x: 272, endPoint y: 166, distance: 21.2
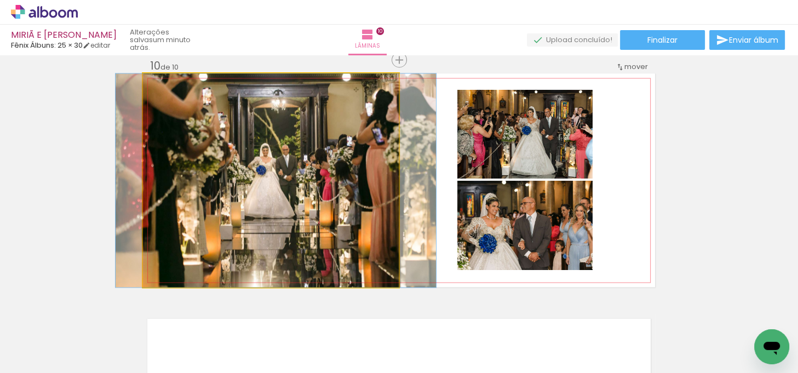
drag, startPoint x: 302, startPoint y: 168, endPoint x: 296, endPoint y: 169, distance: 6.7
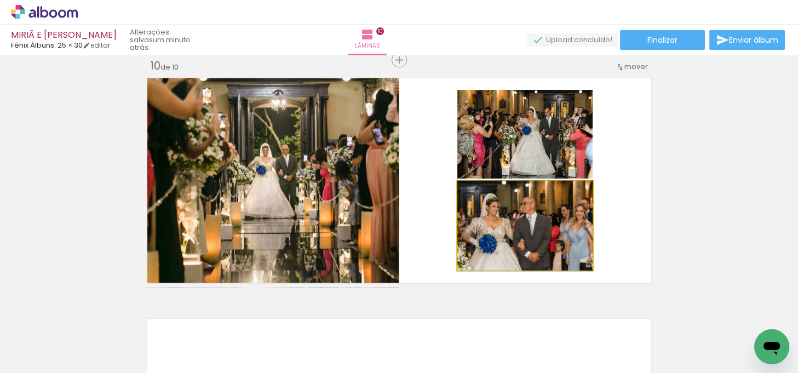
drag, startPoint x: 485, startPoint y: 215, endPoint x: 678, endPoint y: 177, distance: 197.0
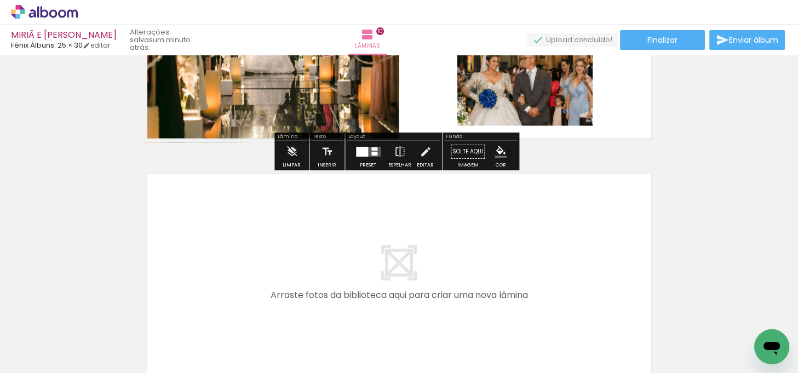
scroll to position [2331, 0]
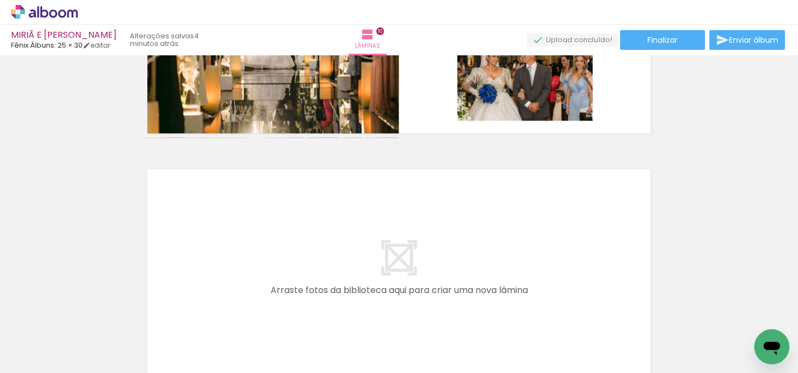
click at [192, 338] on div at bounding box center [178, 336] width 54 height 54
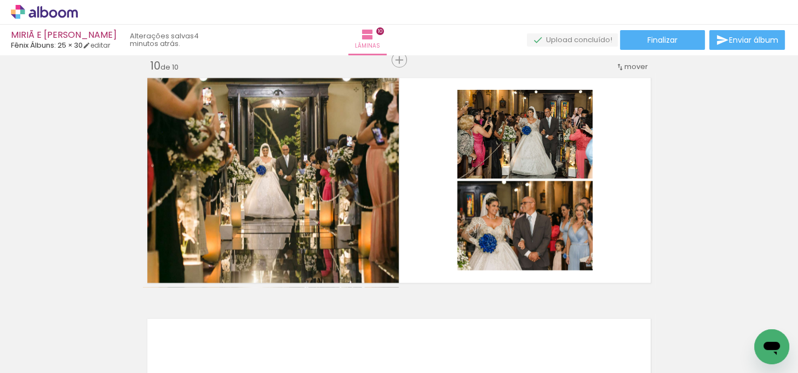
scroll to position [0, 0]
